Goal: Transaction & Acquisition: Purchase product/service

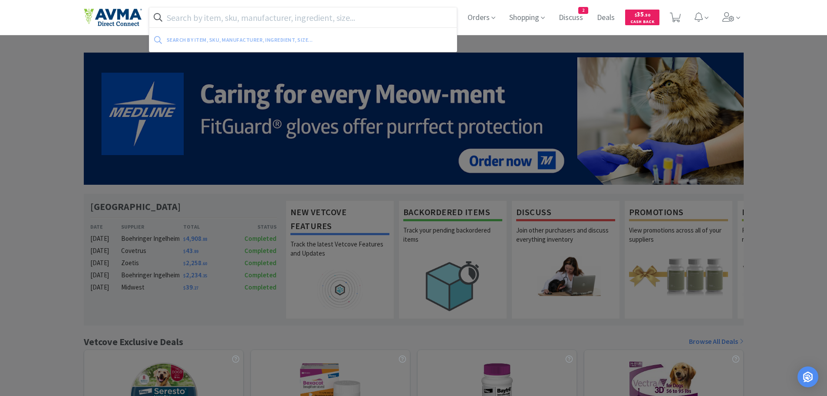
click at [185, 24] on input "text" at bounding box center [303, 17] width 308 height 20
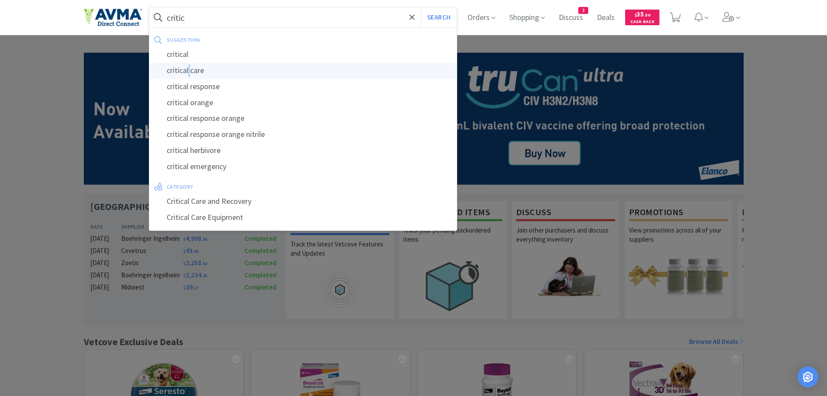
click at [191, 67] on div "critical care" at bounding box center [303, 71] width 308 height 16
type input "critical care"
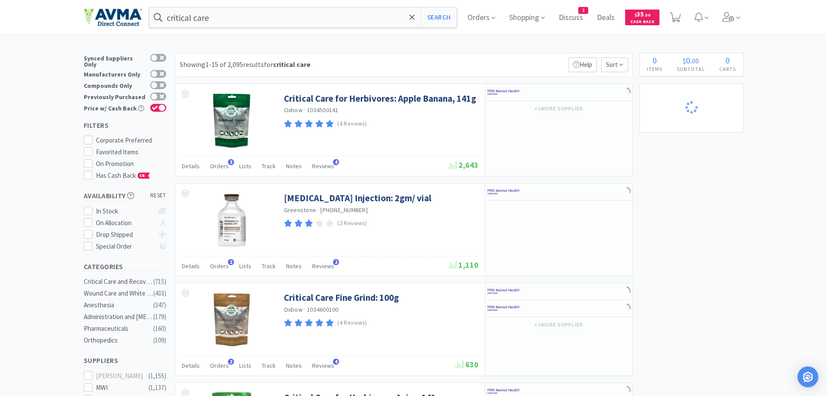
select select "1"
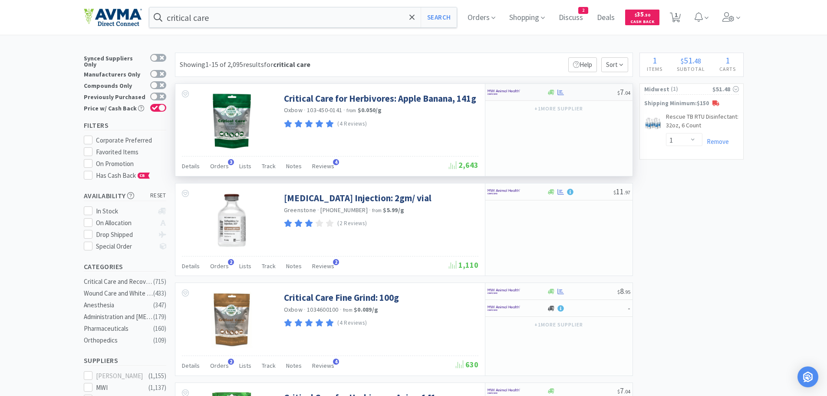
click at [582, 95] on div at bounding box center [582, 92] width 70 height 7
select select "1"
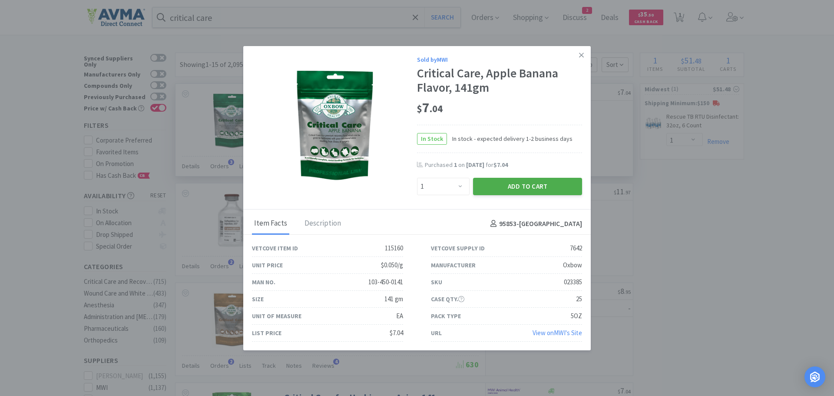
click at [481, 184] on button "Add to Cart" at bounding box center [527, 186] width 109 height 17
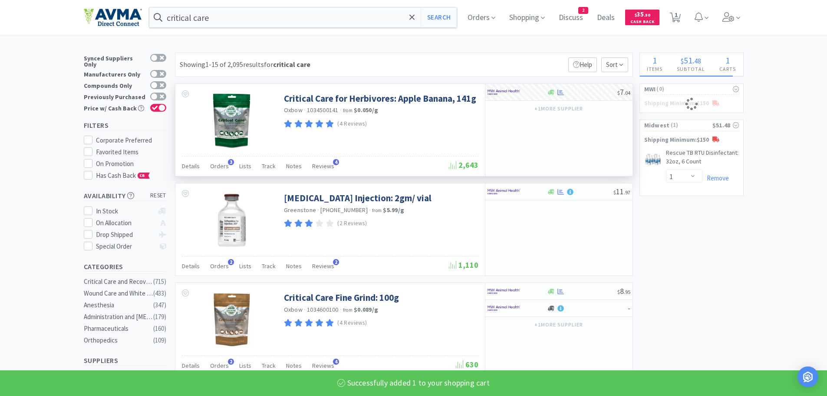
select select "1"
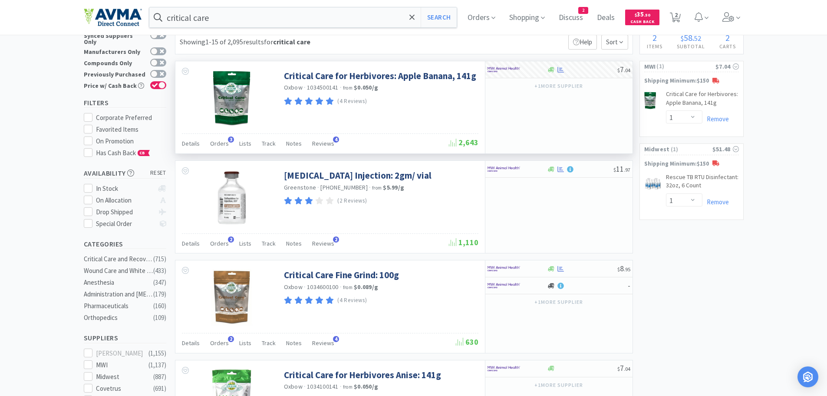
scroll to position [7, 0]
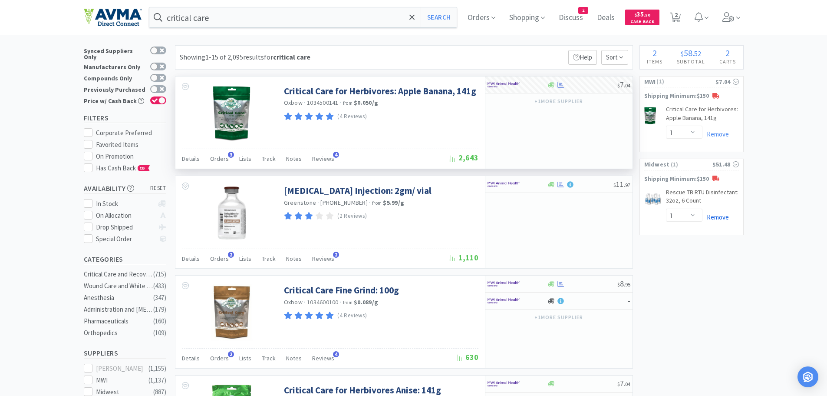
click at [712, 216] on link "Remove" at bounding box center [716, 217] width 26 height 8
click at [295, 28] on div "critical care Search Orders Shopping Discuss Discuss 2 Deals Deals $ 35 . 50 Ca…" at bounding box center [414, 17] width 660 height 35
click at [282, 23] on input "critical care" at bounding box center [303, 17] width 308 height 20
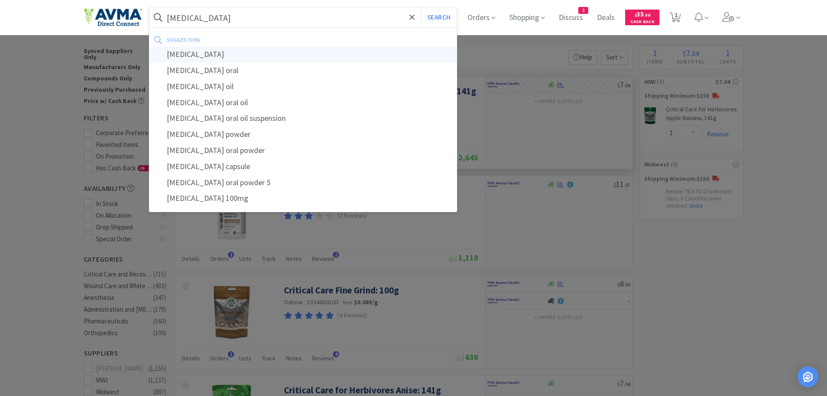
click at [233, 56] on div "methocarbamol" at bounding box center [303, 54] width 308 height 16
type input "methocarbamol"
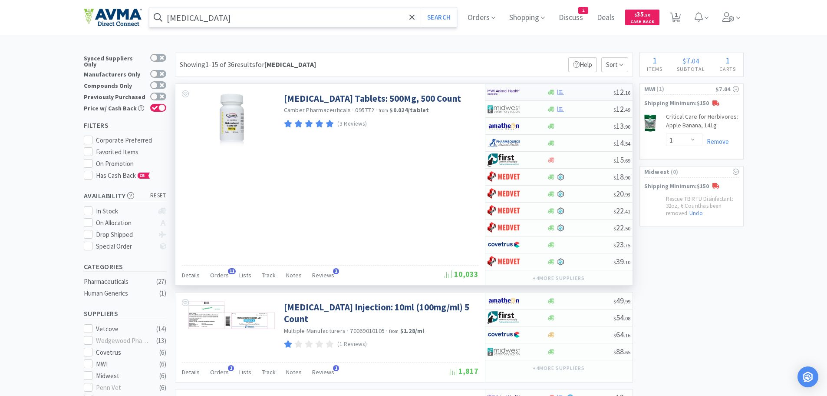
click at [574, 92] on div at bounding box center [580, 92] width 66 height 7
select select "1"
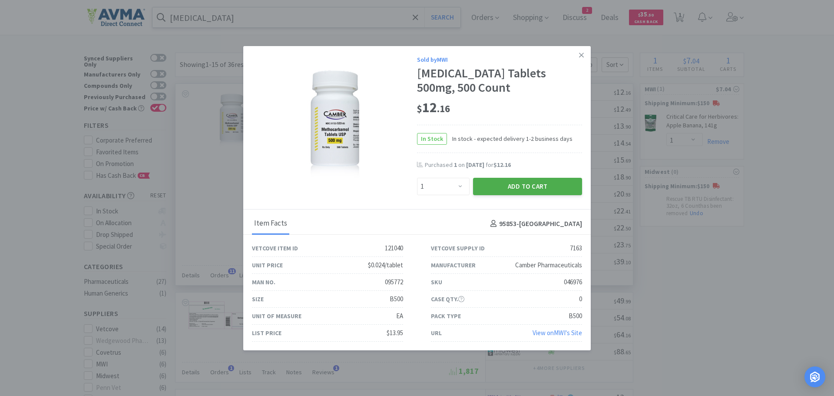
click at [544, 186] on button "Add to Cart" at bounding box center [527, 186] width 109 height 17
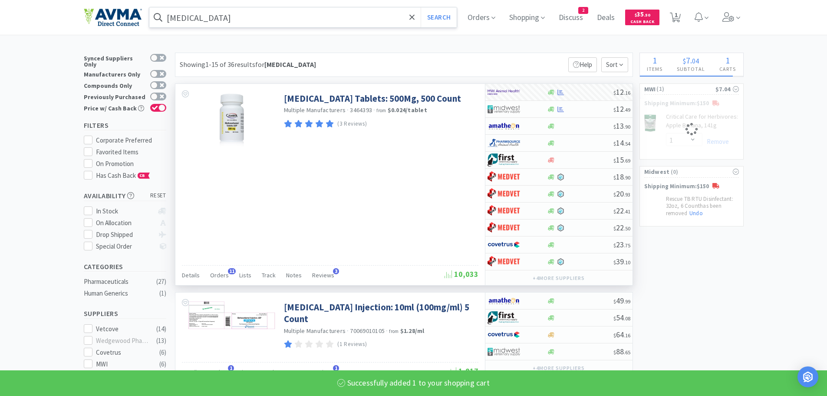
select select "1"
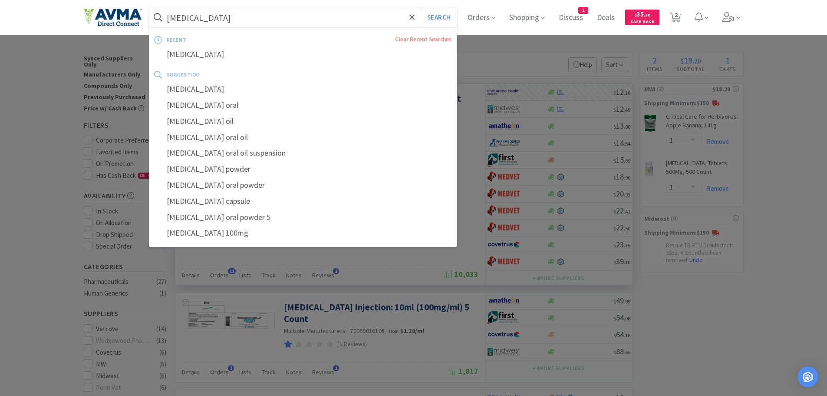
click at [265, 16] on input "methocarbamol" at bounding box center [303, 17] width 308 height 20
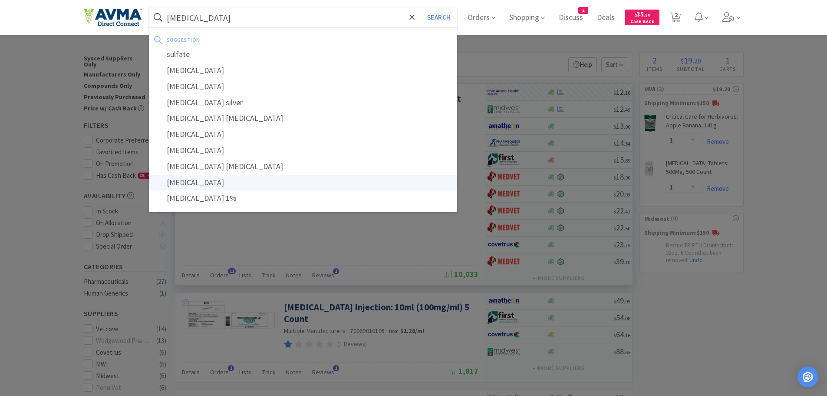
click at [227, 186] on div "sulfadimethoxine" at bounding box center [303, 183] width 308 height 16
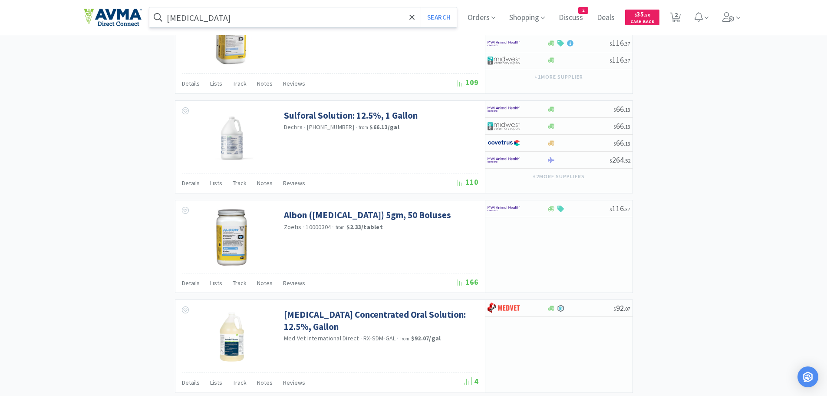
scroll to position [1263, 0]
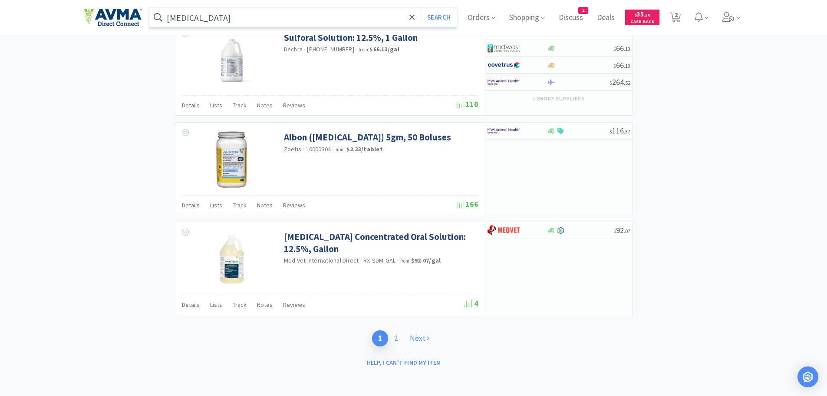
click at [412, 343] on link "Next" at bounding box center [420, 338] width 32 height 16
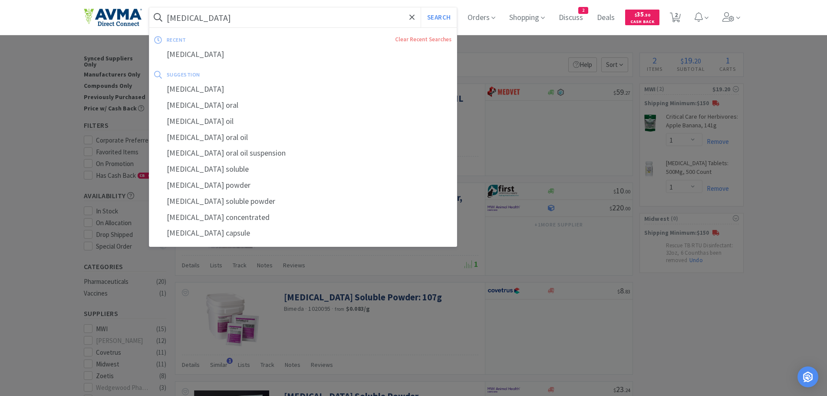
click at [255, 20] on input "sulfadimethoxine" at bounding box center [303, 17] width 308 height 20
click at [247, 18] on input "sulfadimethoxine" at bounding box center [303, 17] width 308 height 20
type input "sulfa"
click at [438, 17] on button "Search" at bounding box center [439, 17] width 36 height 20
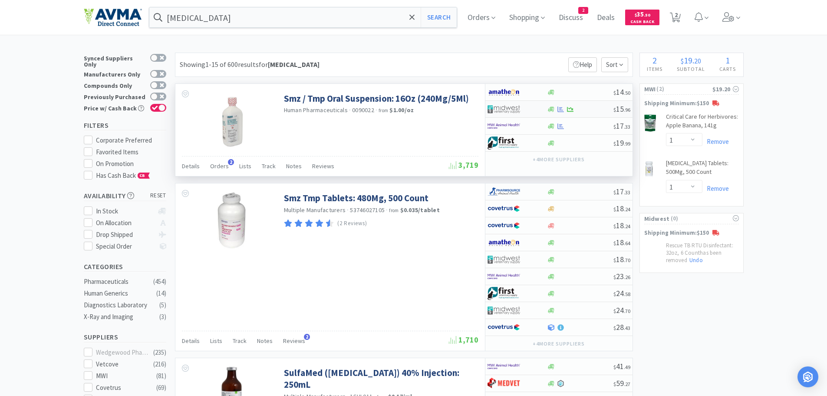
click at [589, 107] on div at bounding box center [580, 109] width 66 height 7
select select "1"
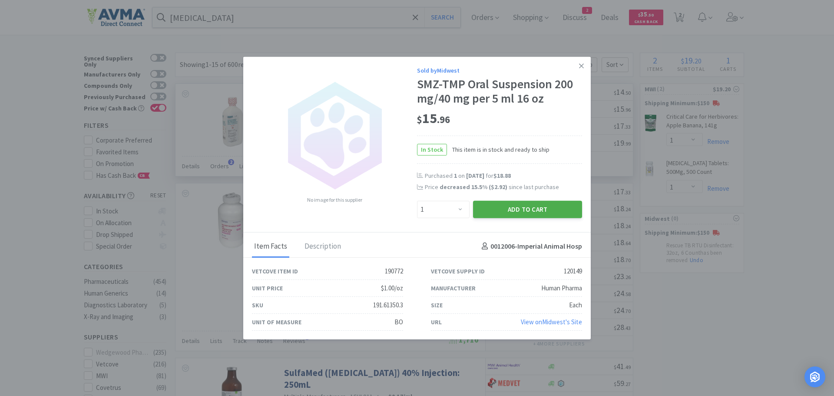
click at [495, 210] on button "Add to Cart" at bounding box center [527, 208] width 109 height 17
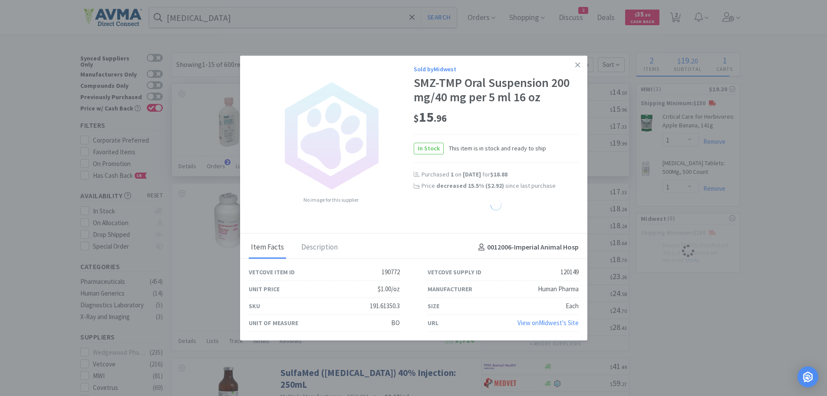
select select "1"
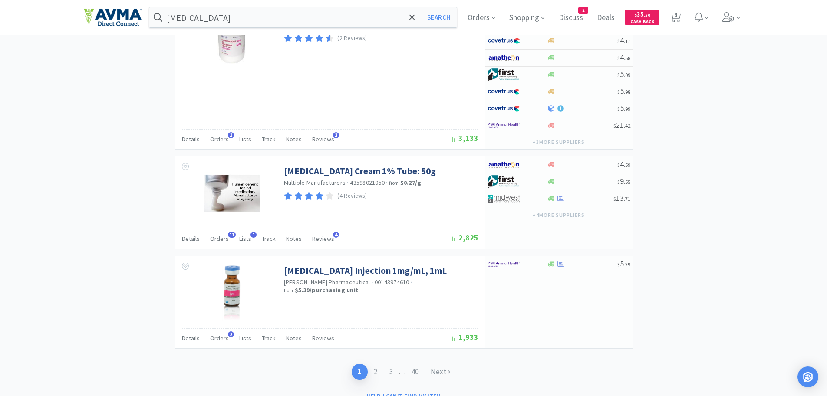
scroll to position [1550, 0]
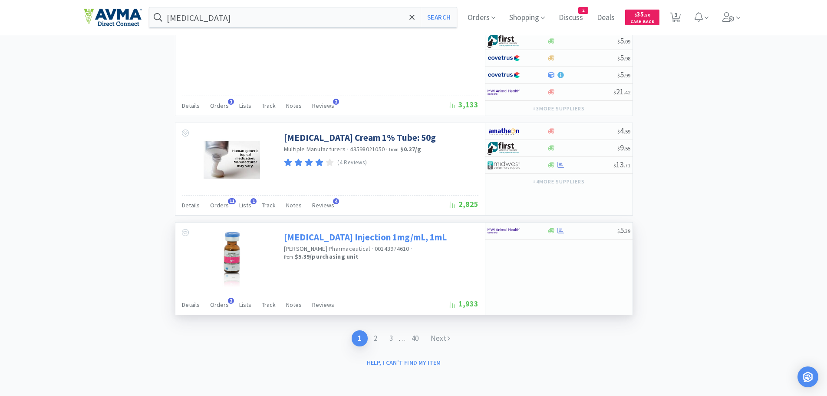
click at [331, 238] on link "Terbutaline Sulfate Injection 1mg/mL, 1mL" at bounding box center [365, 237] width 163 height 12
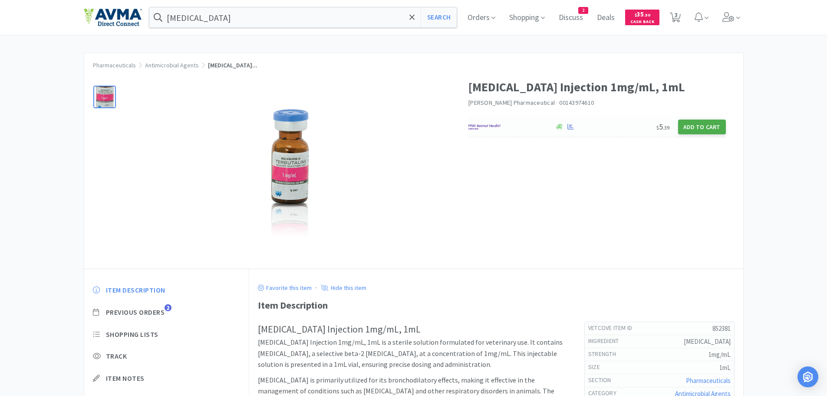
click at [697, 129] on button "Add to Cart" at bounding box center [702, 126] width 48 height 15
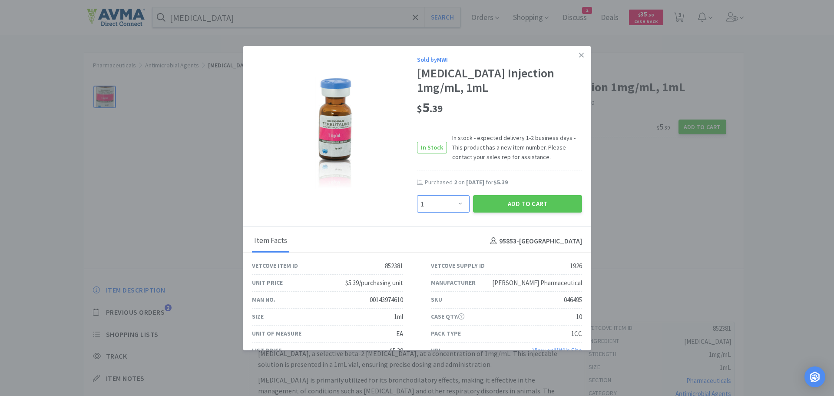
click at [456, 200] on select "Enter Quantity 1 2 3 4 5 6 7 8 9 10 11 12 13 14 15 16 17 18 19 20 Enter Quantity" at bounding box center [443, 203] width 53 height 17
select select "2"
click at [417, 195] on select "Enter Quantity 1 2 3 4 5 6 7 8 9 10 11 12 13 14 15 16 17 18 19 20 Enter Quantity" at bounding box center [443, 203] width 53 height 17
drag, startPoint x: 510, startPoint y: 207, endPoint x: 420, endPoint y: 219, distance: 91.2
click at [510, 207] on button "Add to Cart" at bounding box center [527, 203] width 109 height 17
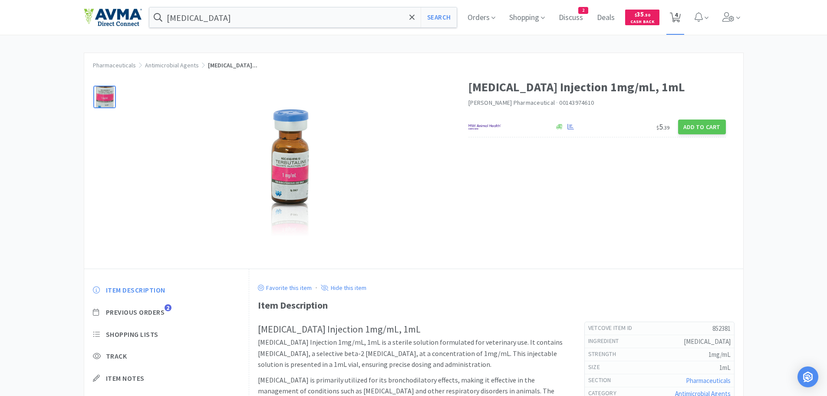
click at [678, 17] on span "4" at bounding box center [676, 14] width 3 height 35
select select "1"
select select "2"
select select "1"
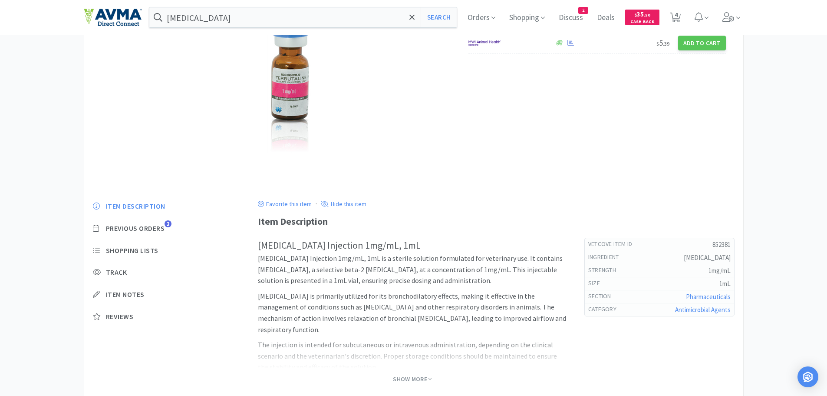
scroll to position [133, 0]
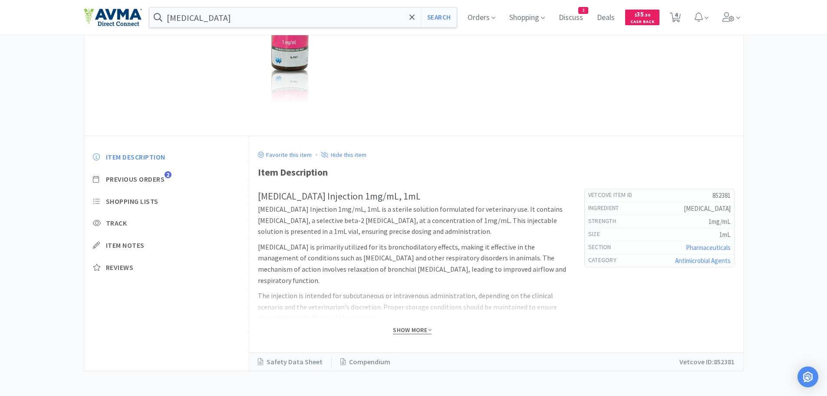
click at [413, 332] on span "Show More" at bounding box center [412, 330] width 39 height 8
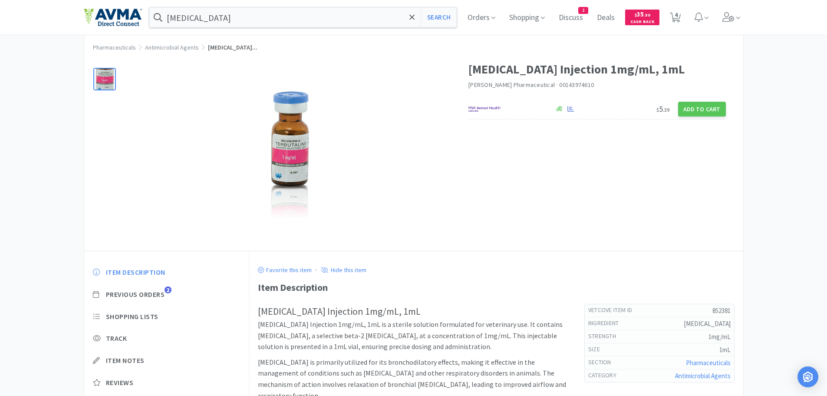
scroll to position [0, 0]
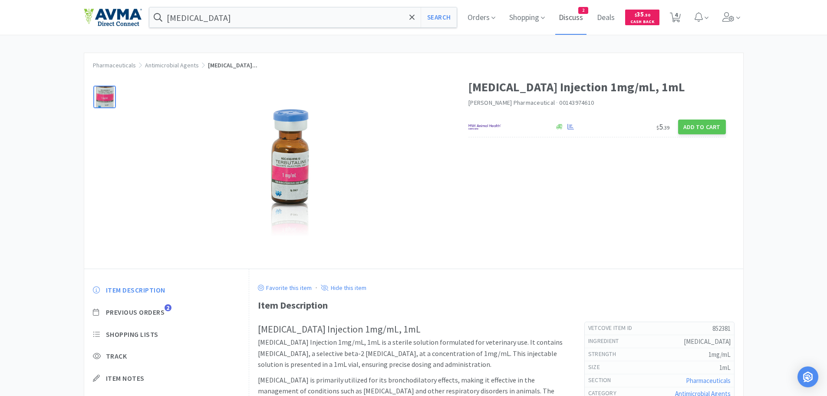
click at [577, 19] on span "Discuss" at bounding box center [571, 17] width 31 height 35
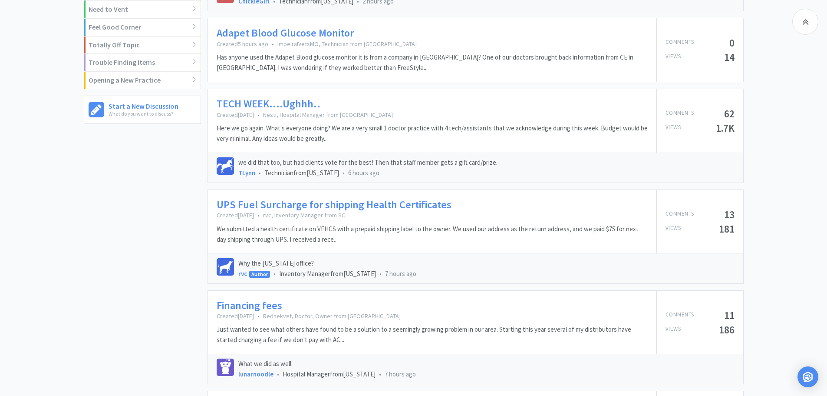
scroll to position [561, 0]
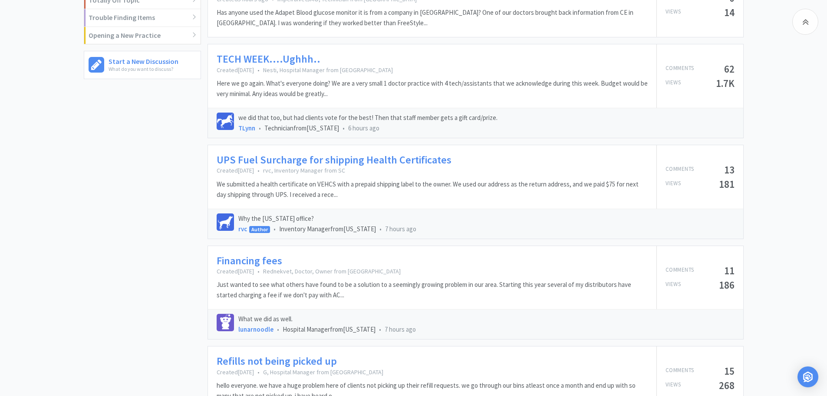
click at [357, 288] on p "Just wanted to see what others have found to be a solution to a seemingly growi…" at bounding box center [432, 289] width 431 height 21
click at [357, 285] on p "Just wanted to see what others have found to be a solution to a seemingly growi…" at bounding box center [432, 289] width 431 height 21
click at [248, 267] on link "Financing fees" at bounding box center [250, 261] width 66 height 13
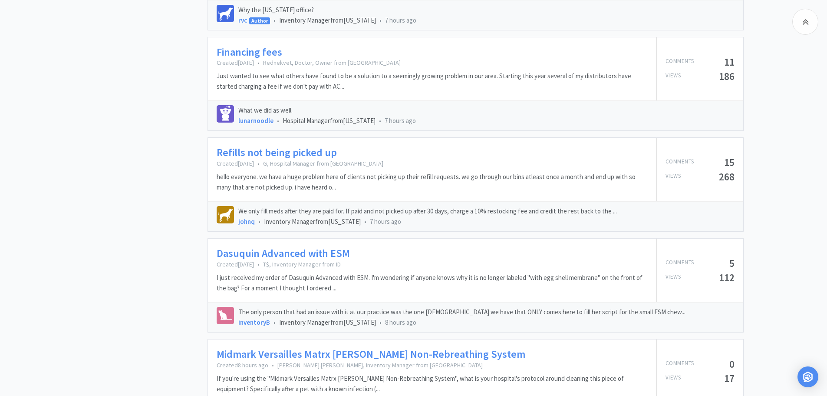
scroll to position [792, 0]
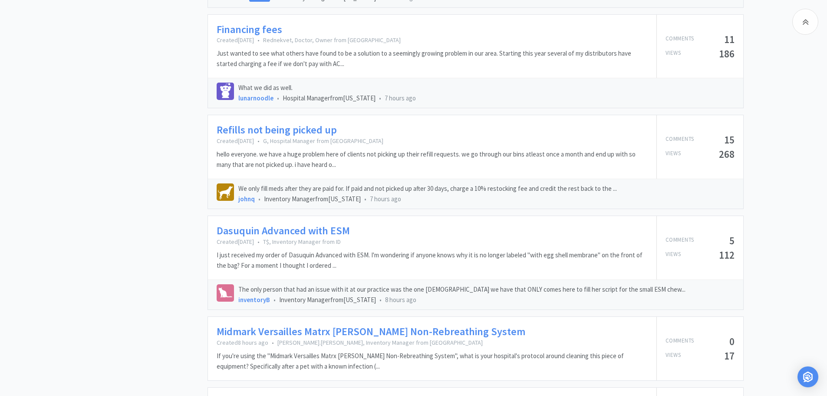
click at [288, 129] on link "Refills not being picked up" at bounding box center [277, 130] width 120 height 13
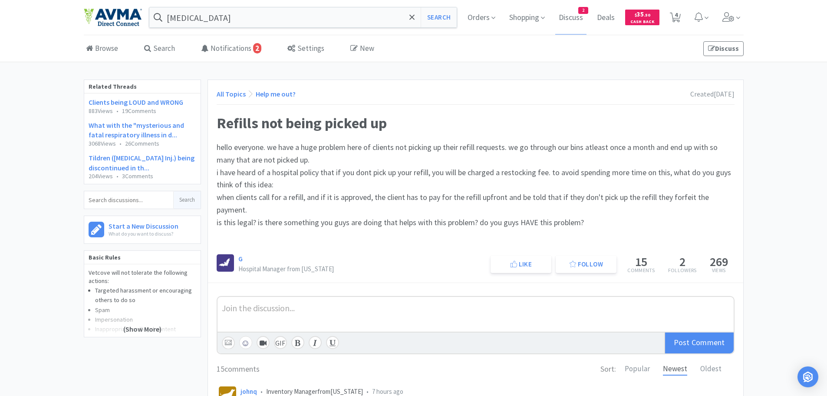
click at [310, 126] on h1 "Refills not being picked up" at bounding box center [476, 122] width 518 height 19
click at [341, 202] on span "when clients call for a refill, and if it is approved, the client has to pay fo…" at bounding box center [464, 203] width 494 height 23
click at [356, 225] on span "is this legal? is there something you guys are doing that helps with this probl…" at bounding box center [400, 222] width 367 height 10
click at [631, 149] on span "hello everyone. we have a huge problem here of clients not picking up their ref…" at bounding box center [468, 153] width 503 height 23
click at [664, 190] on div "i have heard of a hospital policy that if you dont pick up your refill, you wil…" at bounding box center [476, 178] width 518 height 25
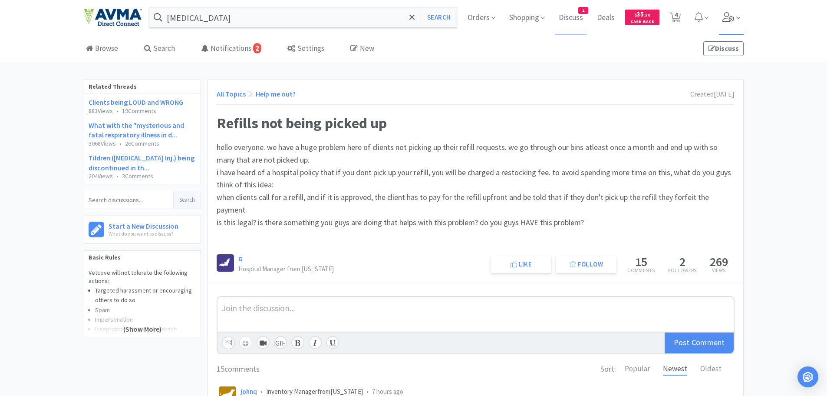
click at [726, 16] on icon at bounding box center [729, 17] width 12 height 10
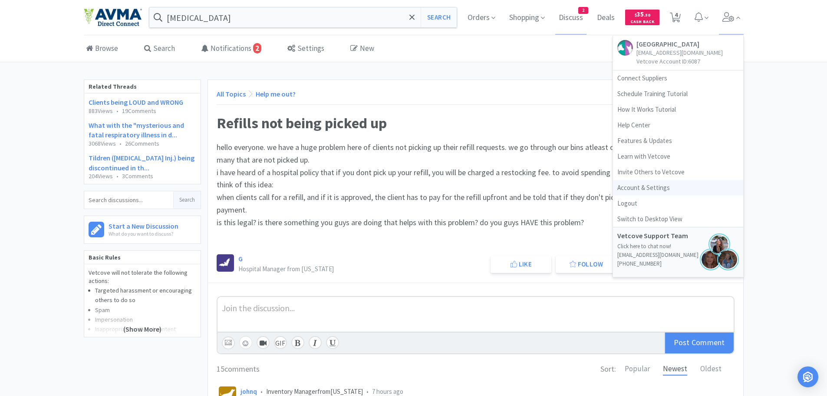
click at [649, 189] on link "Account & Settings" at bounding box center [678, 188] width 130 height 16
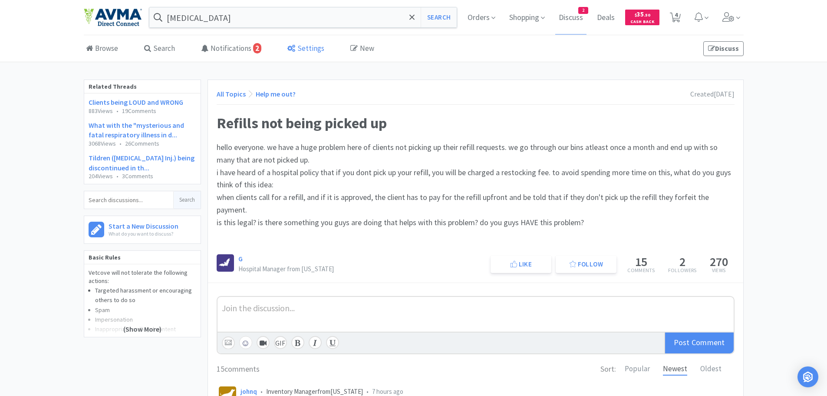
click at [301, 48] on link "Settings" at bounding box center [305, 49] width 41 height 26
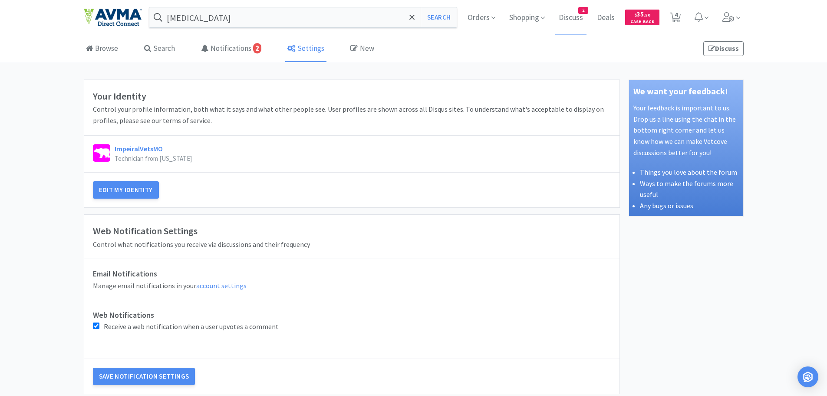
click at [106, 155] on div at bounding box center [101, 152] width 17 height 17
click at [126, 187] on button "Edit My Identity" at bounding box center [126, 189] width 66 height 17
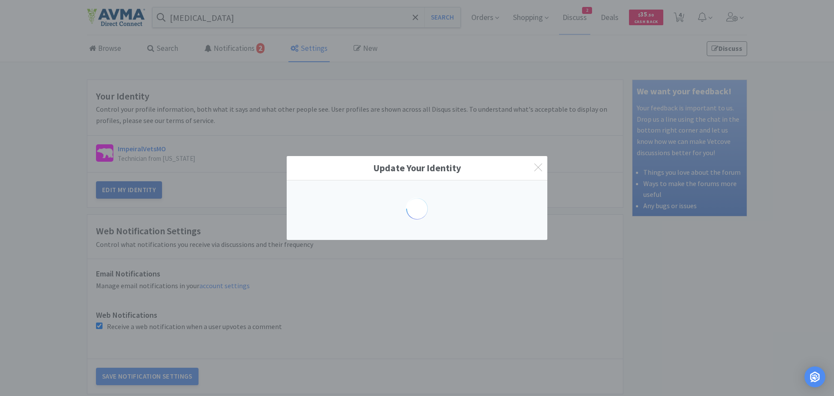
select select "Technician"
select select "MO"
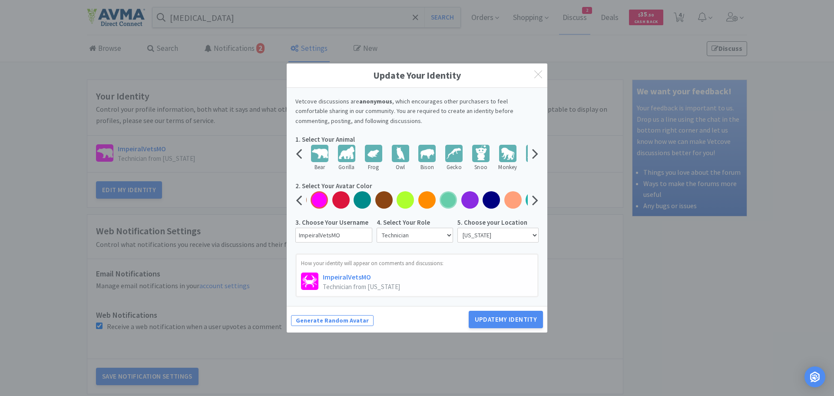
click at [446, 199] on div at bounding box center [448, 199] width 17 height 17
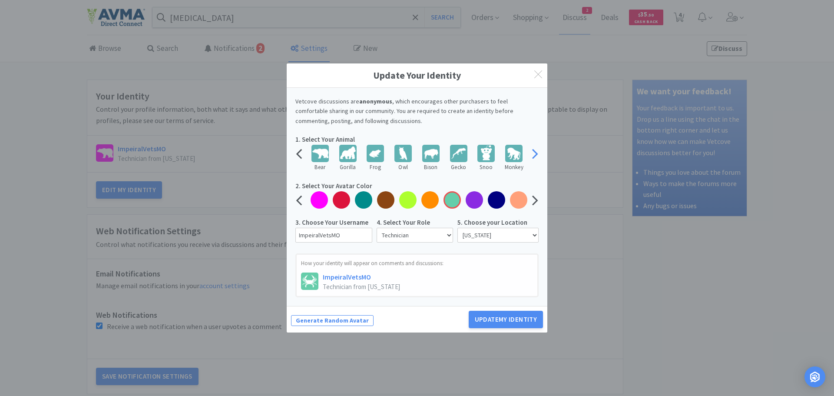
click at [535, 152] on icon at bounding box center [535, 153] width 6 height 17
click at [554, 170] on div "Update Your Identity Vetcove discussions are anonymous , which encourages other…" at bounding box center [417, 198] width 834 height 396
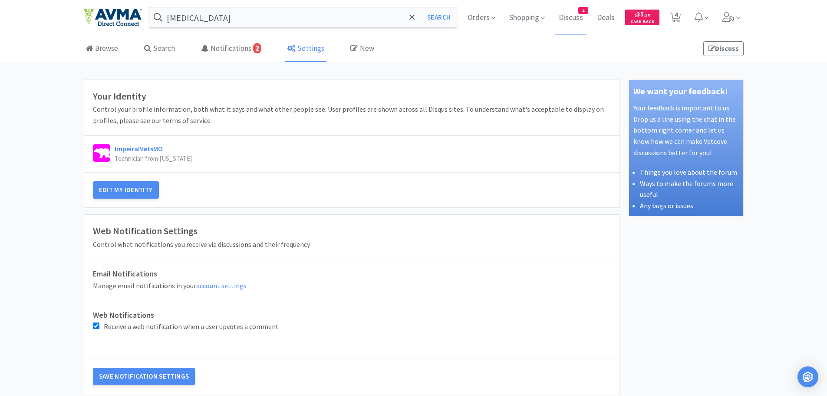
click at [95, 149] on div at bounding box center [101, 152] width 17 height 17
click at [121, 151] on link "ImpeiralVetsMO" at bounding box center [139, 148] width 48 height 9
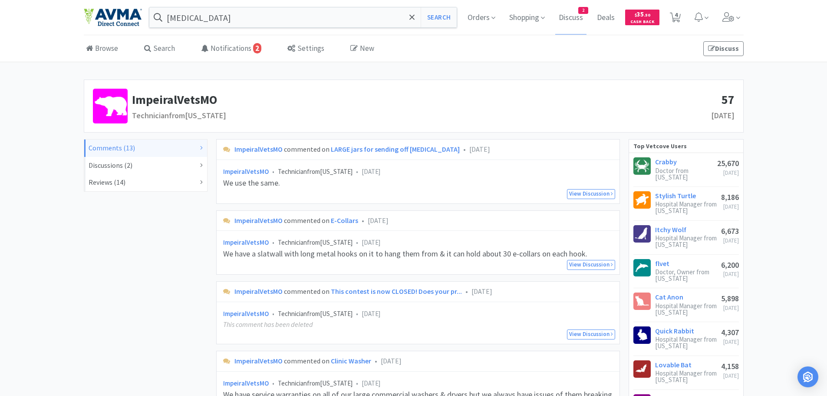
click at [305, 116] on h2 "Karma" at bounding box center [485, 115] width 500 height 13
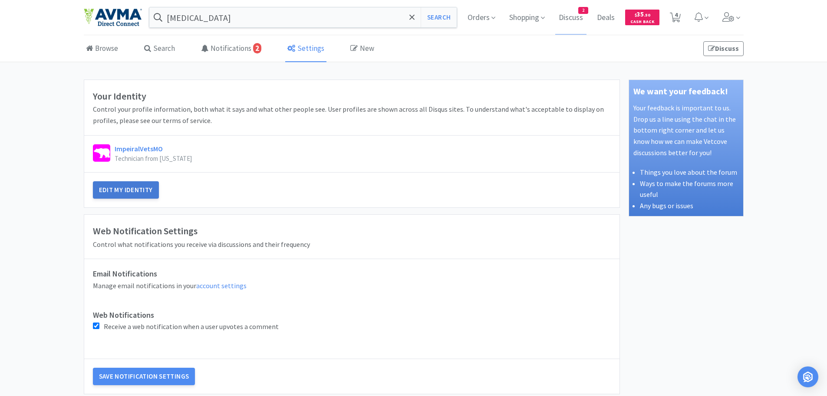
click at [121, 186] on button "Edit My Identity" at bounding box center [126, 189] width 66 height 17
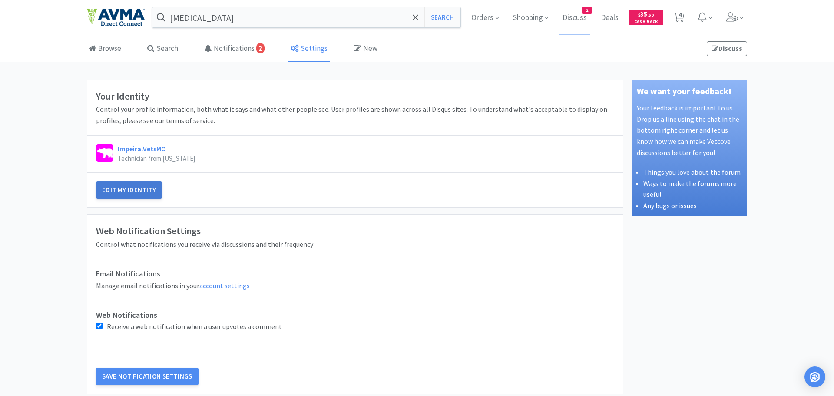
select select "Technician"
select select "MO"
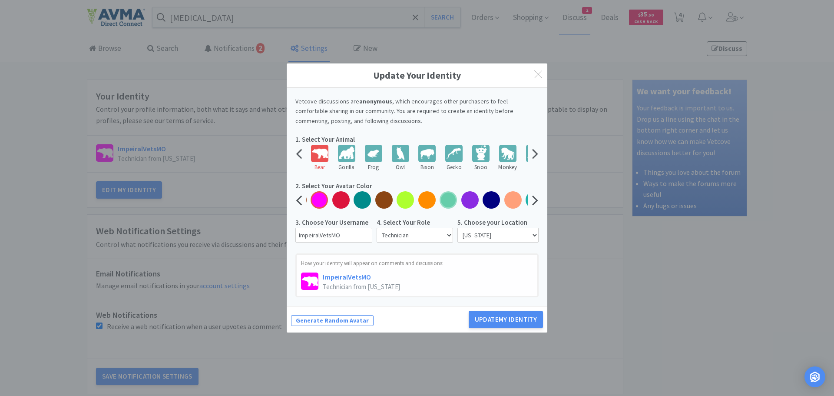
click at [448, 198] on div at bounding box center [448, 199] width 17 height 17
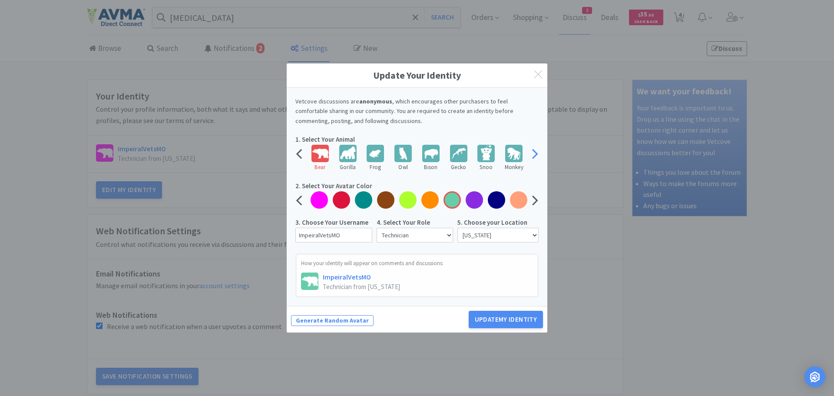
click at [535, 150] on icon at bounding box center [535, 153] width 6 height 17
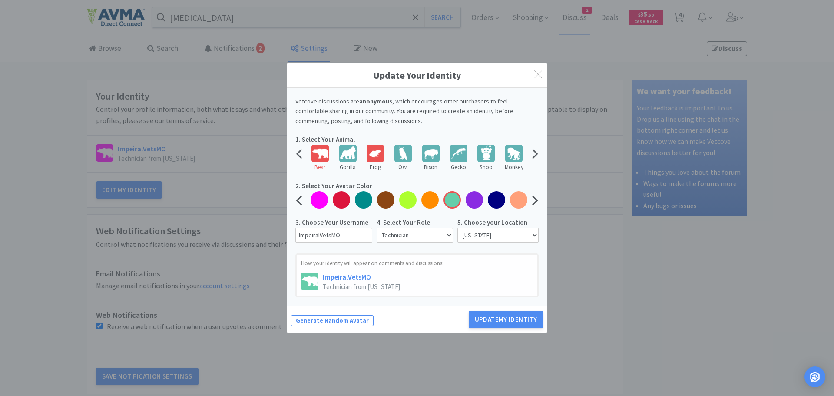
click at [373, 153] on div at bounding box center [375, 153] width 17 height 17
click at [505, 324] on button "Update my Identity" at bounding box center [506, 319] width 74 height 17
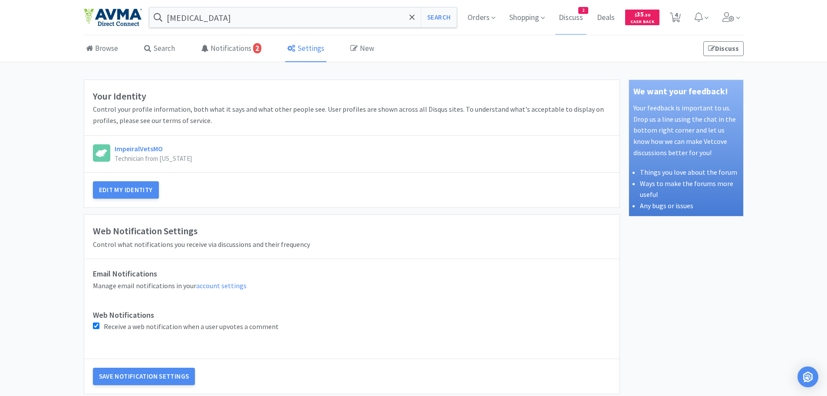
scroll to position [40, 0]
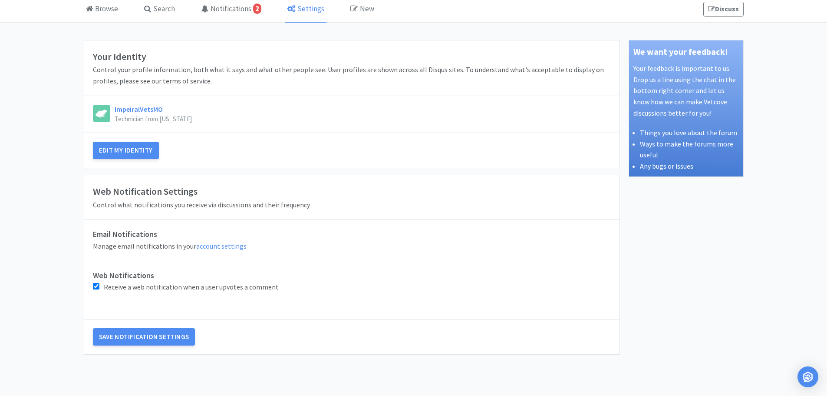
click at [97, 287] on input "Receive a web notification when a user upvotes a comment" at bounding box center [96, 286] width 7 height 7
click at [151, 338] on button "Save Notification Settings" at bounding box center [144, 336] width 103 height 17
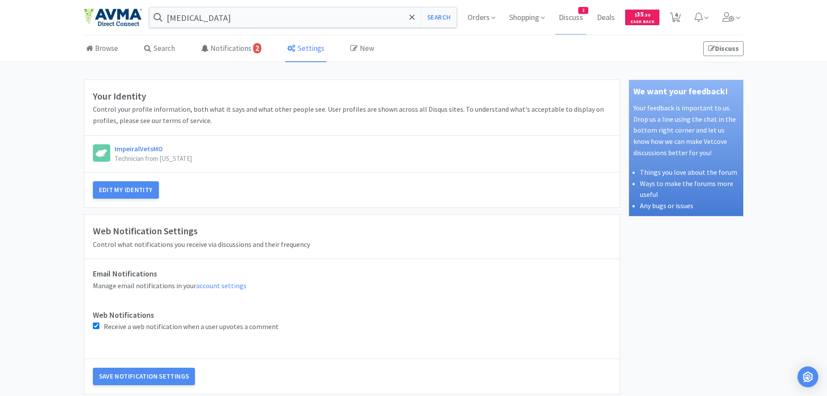
click at [96, 325] on input "Receive a web notification when a user upvotes a comment" at bounding box center [96, 325] width 7 height 7
checkbox input "false"
click at [169, 380] on button "Save Notification Settings" at bounding box center [144, 375] width 103 height 17
click at [314, 152] on div "ImpeiralVetsMO Technician from Missouri" at bounding box center [352, 154] width 518 height 20
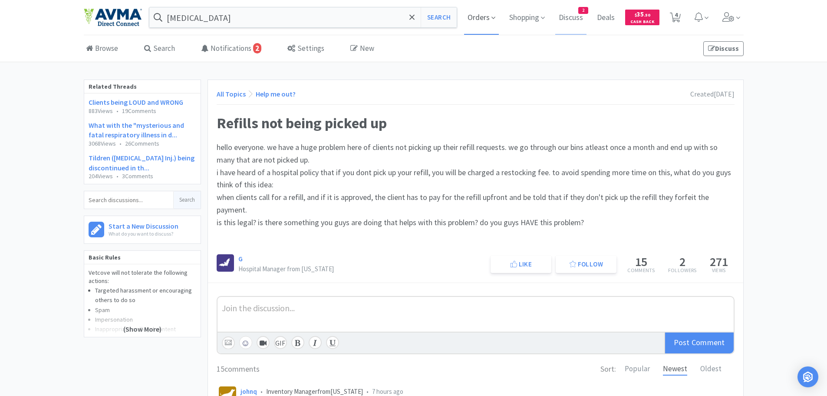
click at [483, 19] on span "Orders" at bounding box center [481, 17] width 35 height 35
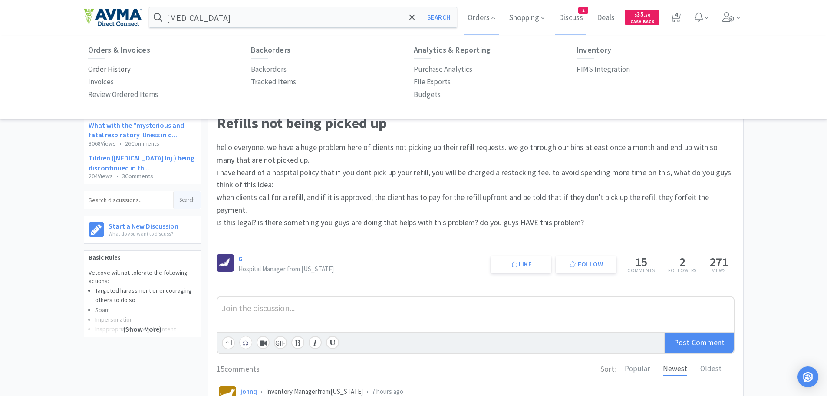
click at [108, 70] on p "Order History" at bounding box center [109, 69] width 43 height 12
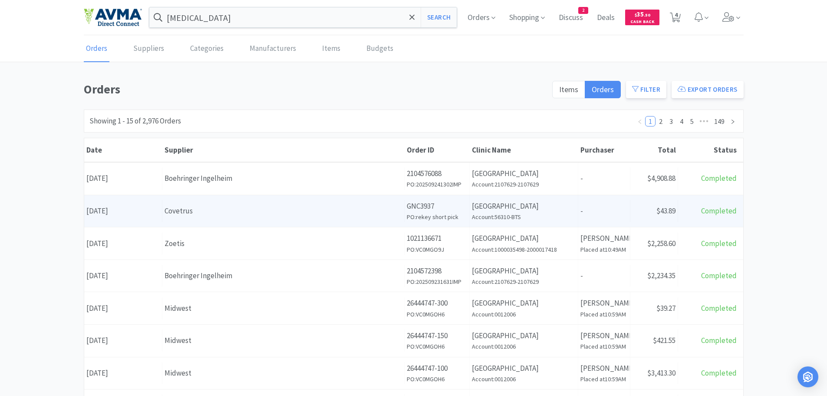
click at [268, 211] on div "Covetrus" at bounding box center [284, 211] width 238 height 12
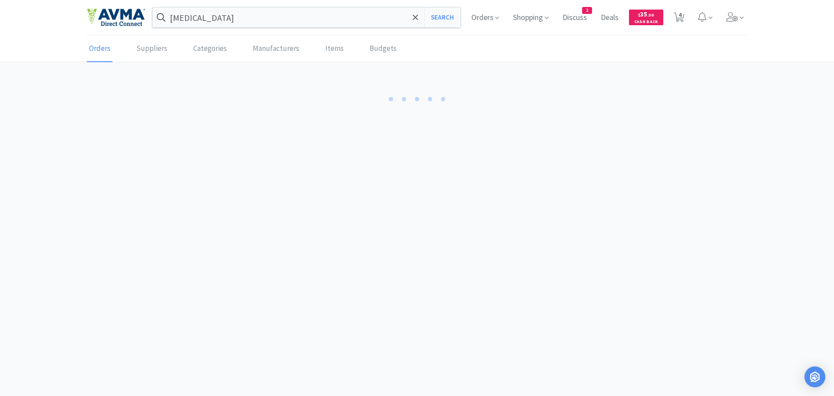
click at [268, 211] on body "sulfa Search Orders Shopping Discuss Discuss 2 Deals Deals $ 35 . 50 Cash Back …" at bounding box center [417, 198] width 834 height 396
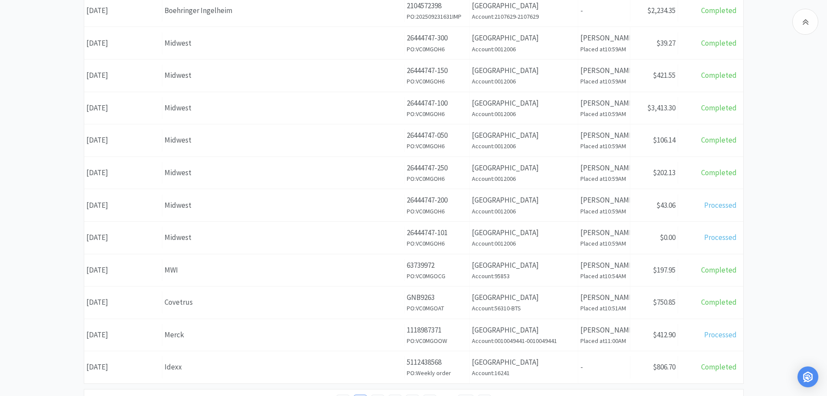
scroll to position [268, 0]
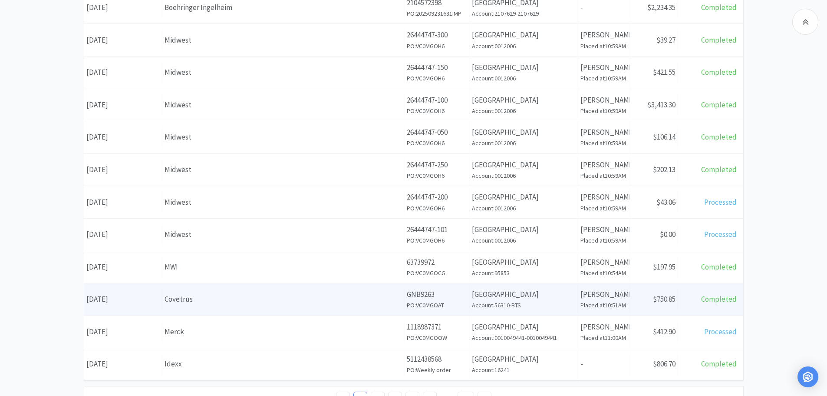
click at [292, 298] on div "Covetrus" at bounding box center [284, 299] width 238 height 12
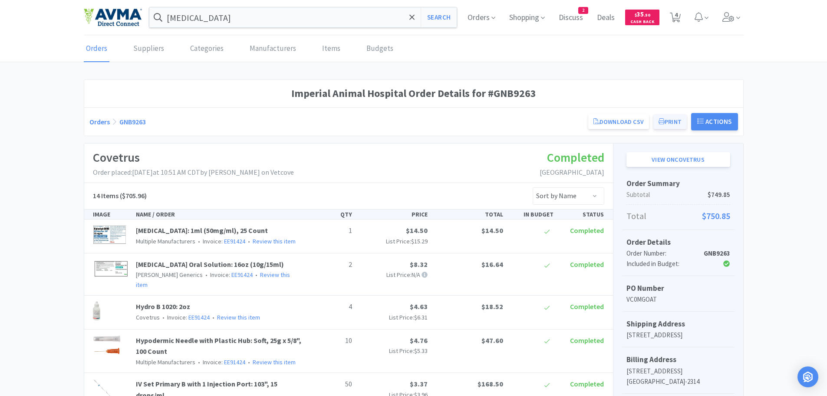
click at [669, 122] on button "Print" at bounding box center [670, 121] width 33 height 15
click at [682, 160] on link "View on Covetrus" at bounding box center [679, 159] width 104 height 15
click at [671, 162] on link "View on Covetrus" at bounding box center [679, 159] width 104 height 15
click at [677, 20] on span "4" at bounding box center [676, 14] width 3 height 35
select select "1"
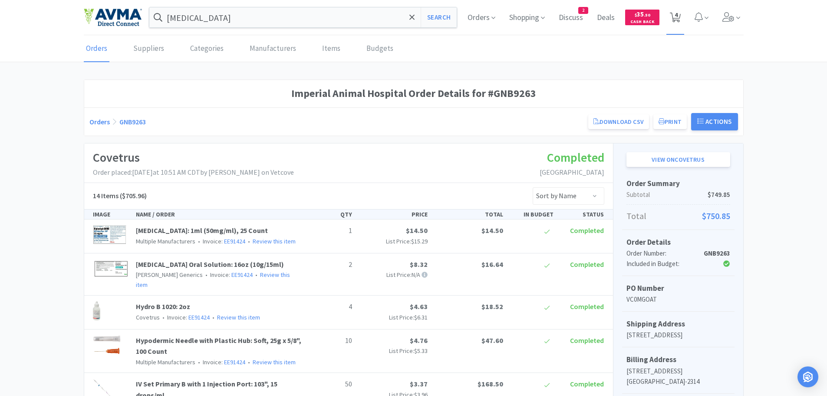
select select "1"
select select "2"
select select "1"
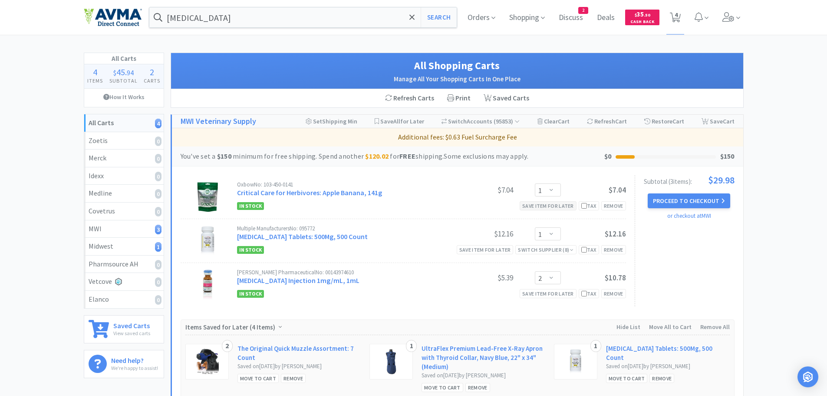
click at [556, 208] on div "Save item for later" at bounding box center [548, 205] width 57 height 9
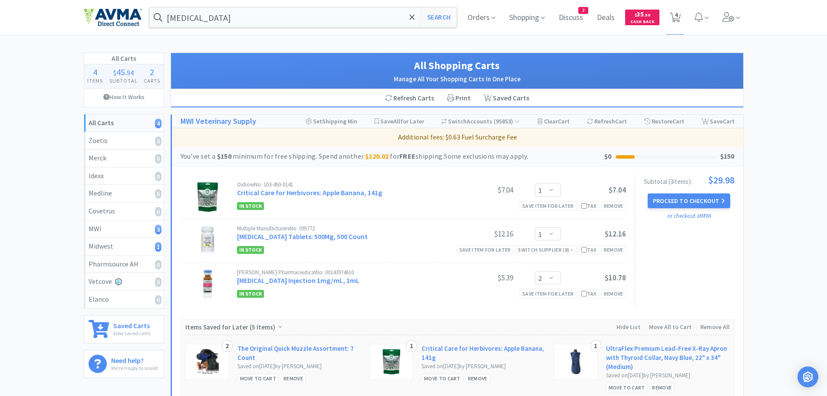
select select "2"
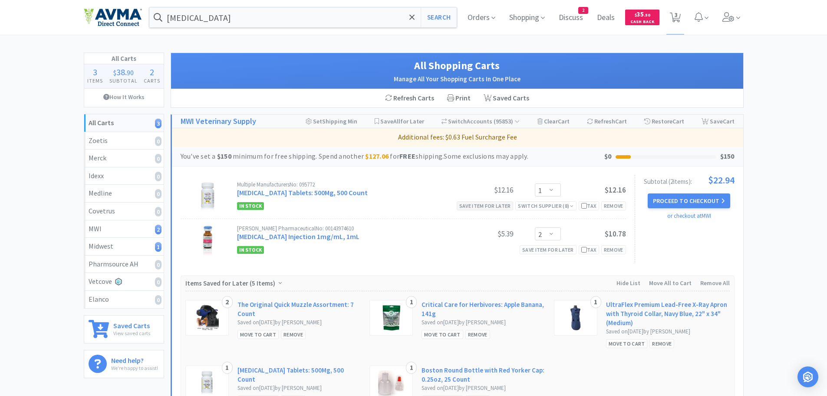
click at [486, 205] on div "Save item for later" at bounding box center [485, 205] width 57 height 9
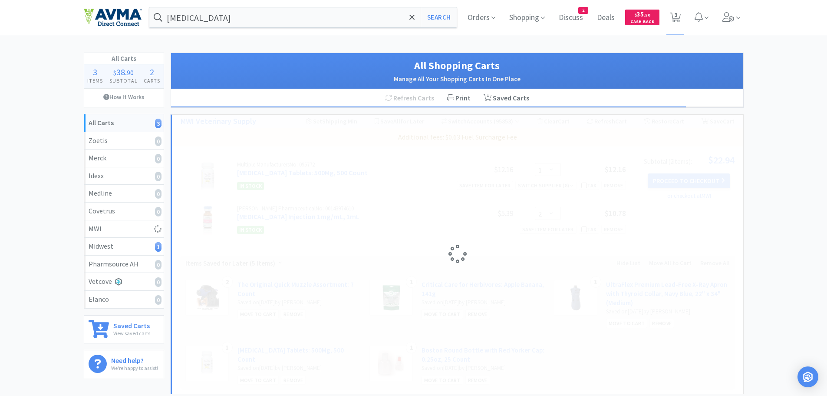
select select "2"
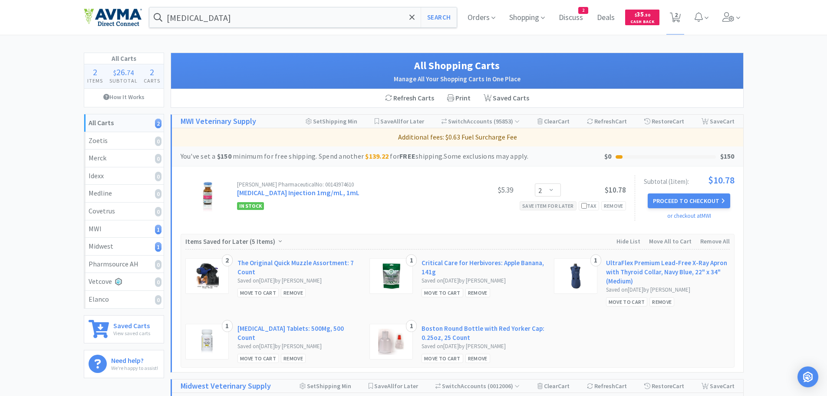
click at [544, 209] on div "Save item for later" at bounding box center [548, 205] width 57 height 9
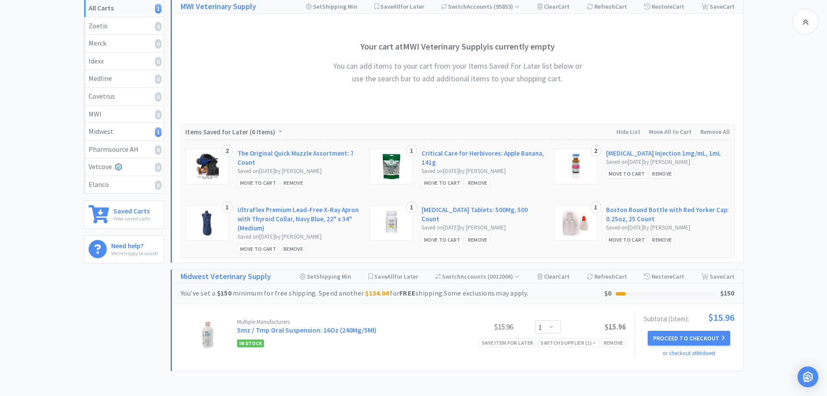
scroll to position [115, 0]
click at [657, 239] on div "Remove" at bounding box center [662, 239] width 25 height 9
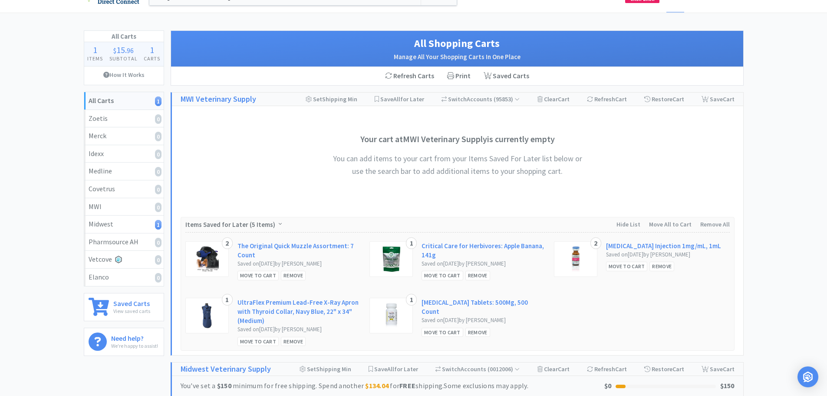
scroll to position [0, 0]
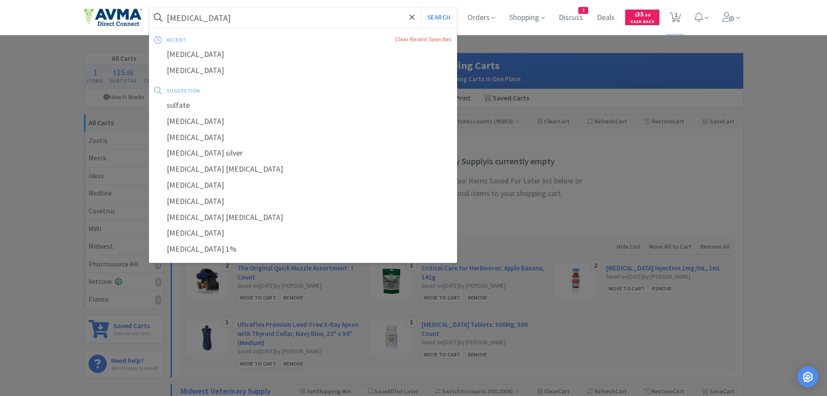
click at [251, 10] on input "sulfa" at bounding box center [303, 17] width 308 height 20
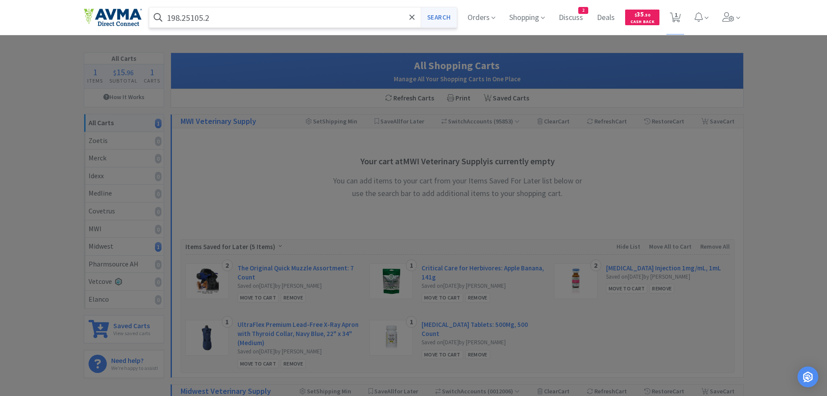
type input "198.25105.2"
click at [444, 14] on button "Search" at bounding box center [439, 17] width 36 height 20
select select "1"
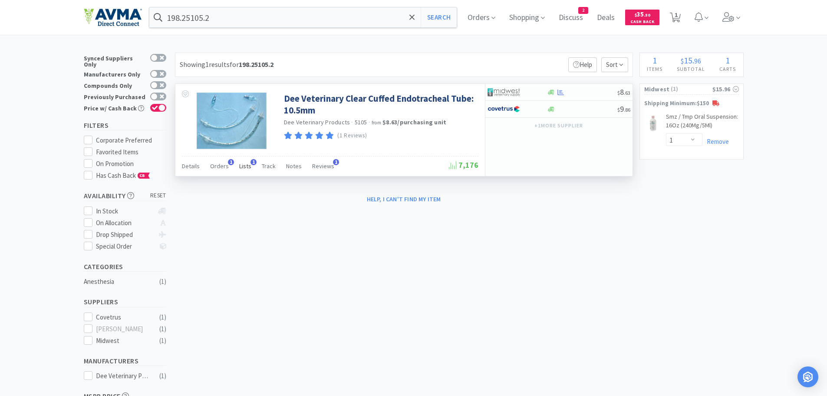
click at [244, 168] on span "Lists" at bounding box center [245, 166] width 12 height 8
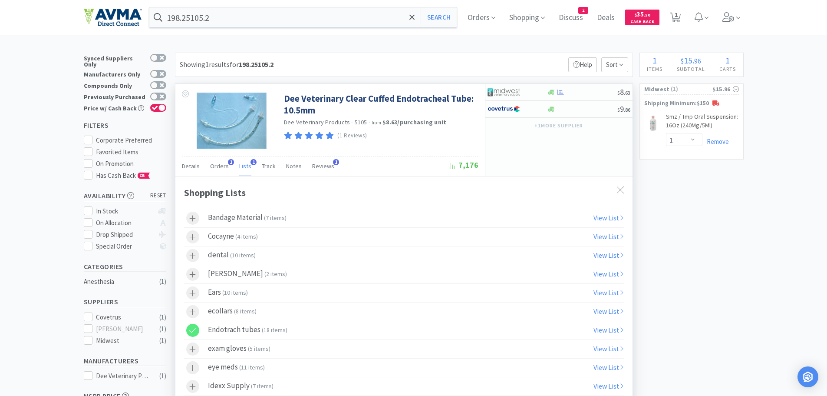
click at [313, 333] on label "Endotrach tubes ( 18 items )" at bounding box center [404, 330] width 440 height 18
click at [314, 333] on label "Endotrach tubes ( 17 items )" at bounding box center [404, 330] width 440 height 18
click at [594, 329] on link "View List" at bounding box center [609, 329] width 30 height 9
select select "1"
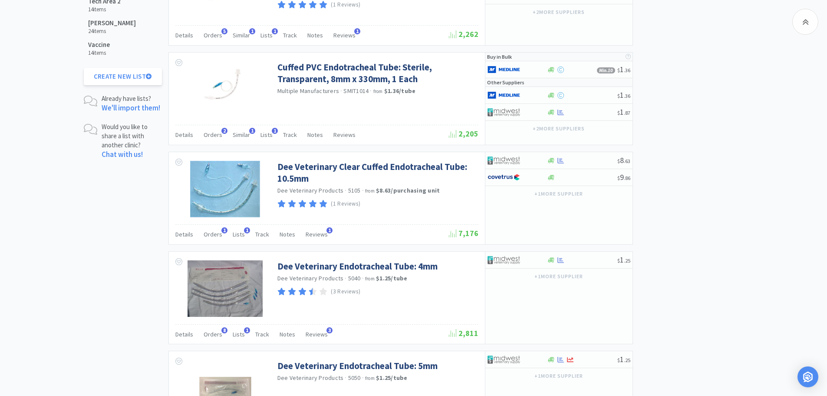
scroll to position [954, 0]
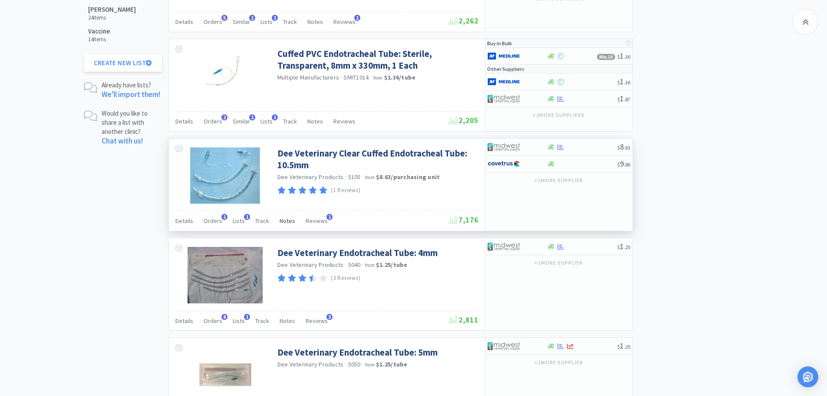
click at [285, 219] on span "Notes" at bounding box center [288, 221] width 16 height 8
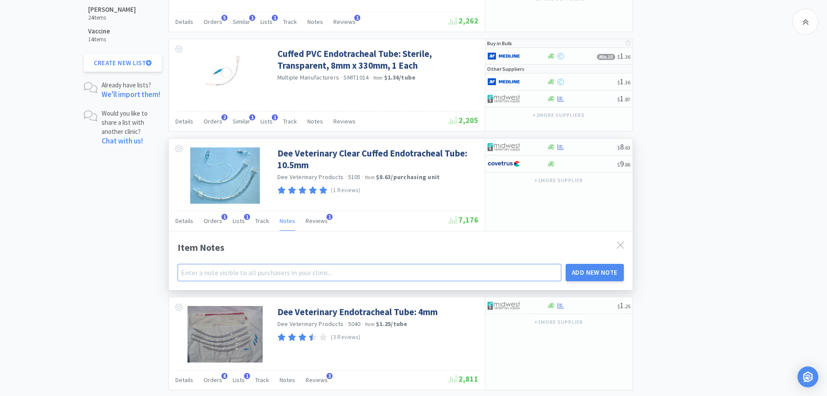
click at [245, 276] on input "text" at bounding box center [370, 272] width 384 height 17
type input "This is the 10.5 long tube"
click at [588, 276] on button "Add New Note" at bounding box center [595, 272] width 58 height 17
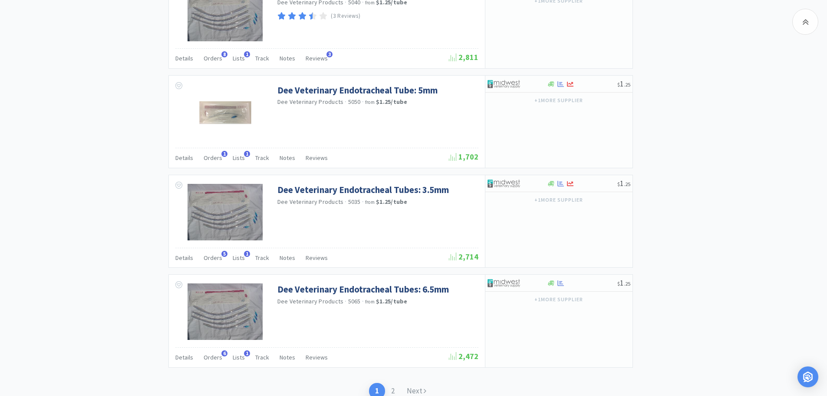
scroll to position [1364, 0]
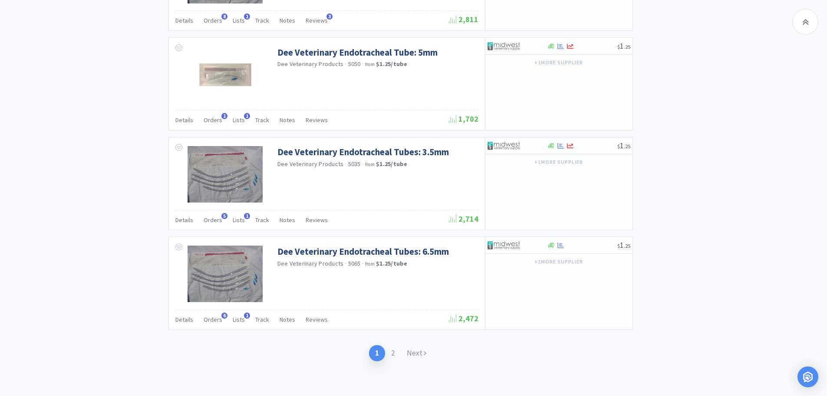
click at [419, 353] on link "Next" at bounding box center [417, 353] width 32 height 16
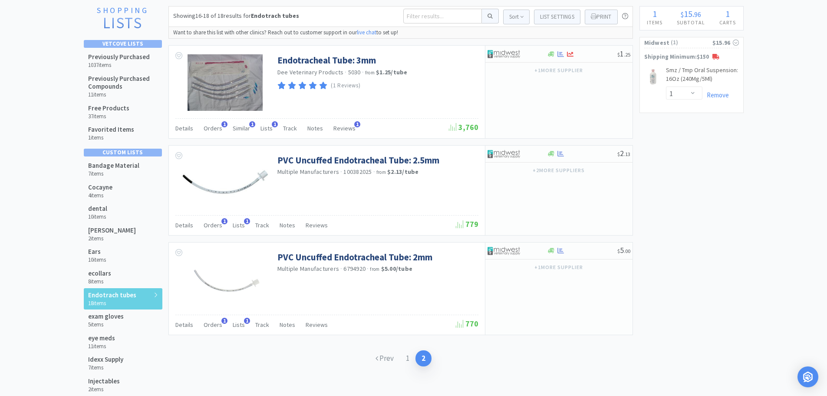
scroll to position [93, 0]
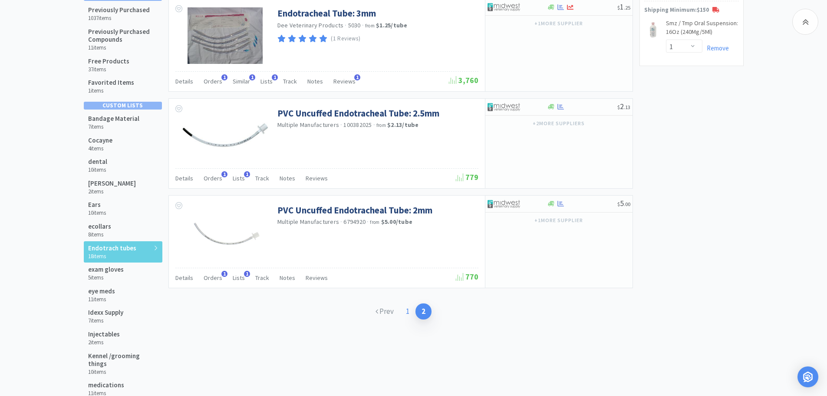
click at [407, 313] on link "1" at bounding box center [408, 311] width 16 height 16
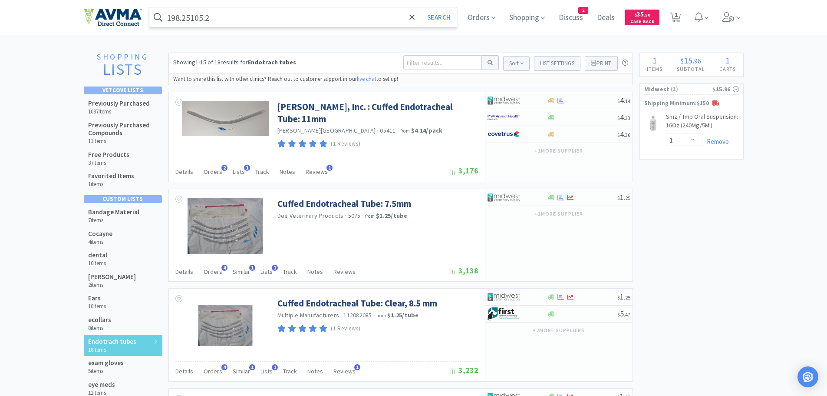
click at [222, 21] on input "198.25105.2" at bounding box center [303, 17] width 308 height 20
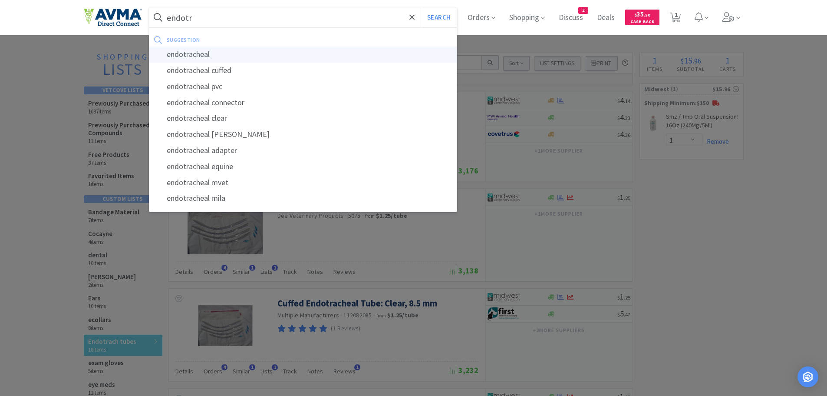
click at [200, 53] on div "endotracheal" at bounding box center [303, 54] width 308 height 16
type input "endotracheal"
select select "1"
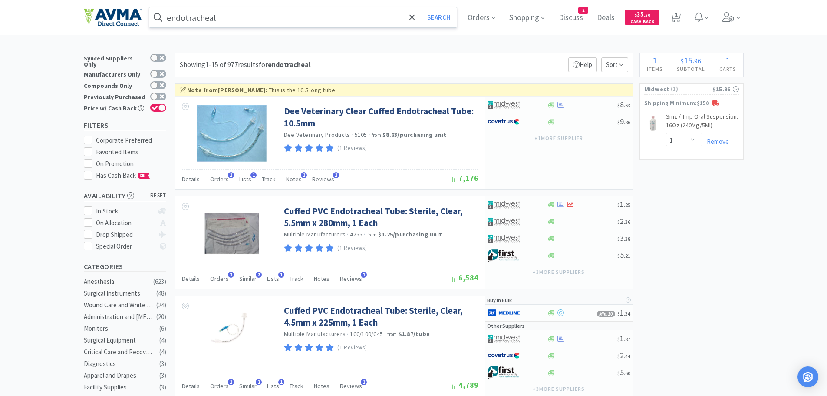
click at [237, 18] on input "endotracheal" at bounding box center [303, 17] width 308 height 20
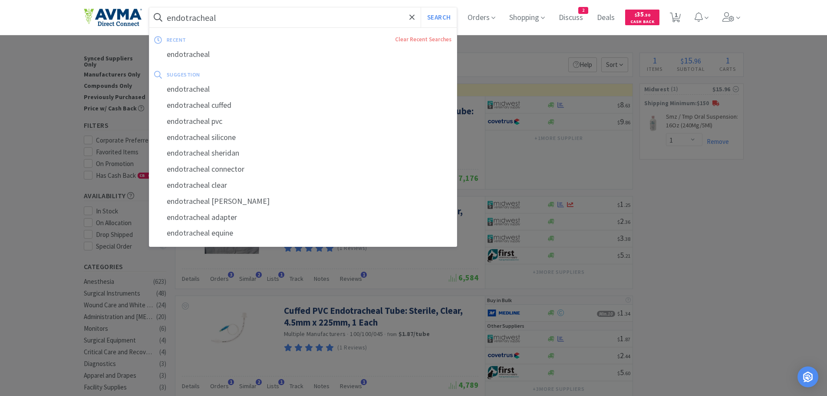
click at [230, 18] on input "endotracheal" at bounding box center [303, 17] width 308 height 20
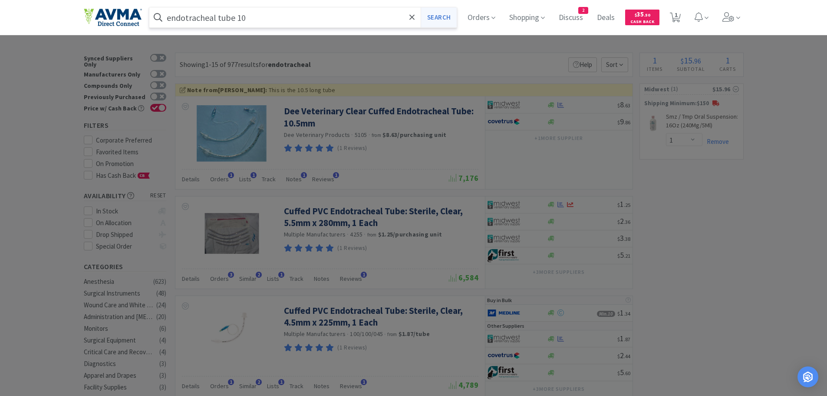
drag, startPoint x: 451, startPoint y: 17, endPoint x: 446, endPoint y: 20, distance: 5.8
click at [450, 17] on button "Search" at bounding box center [439, 17] width 36 height 20
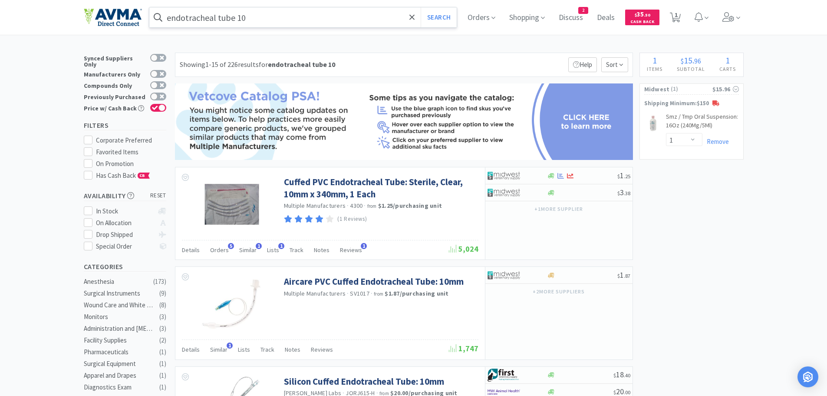
click at [254, 18] on input "endotracheal tube 10" at bounding box center [303, 17] width 308 height 20
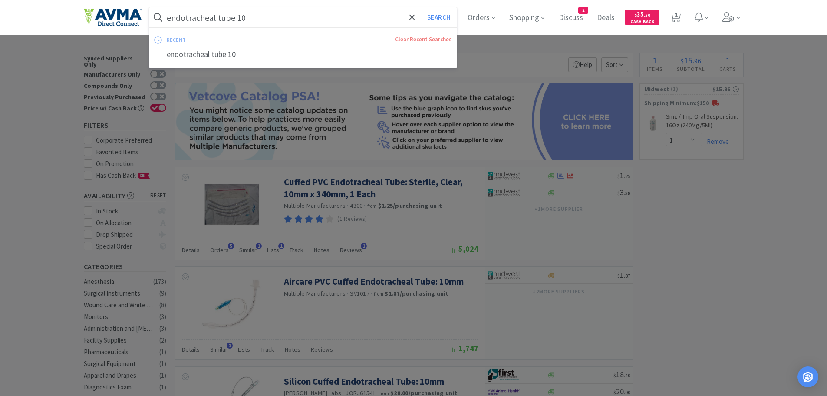
click at [253, 17] on input "endotracheal tube 10" at bounding box center [303, 17] width 308 height 20
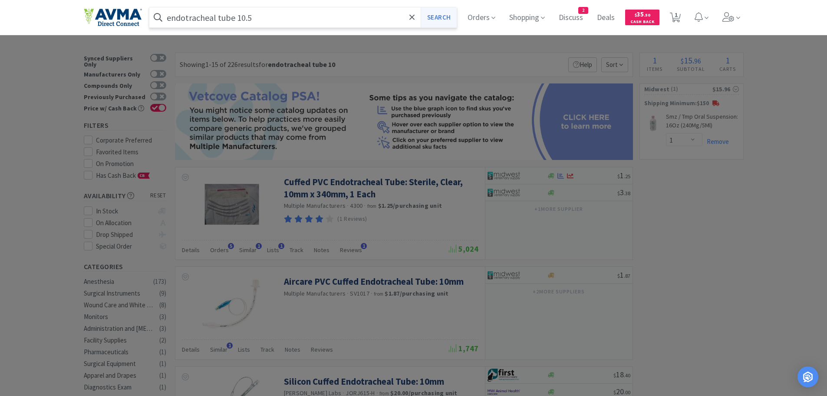
type input "endotracheal tube 10.5"
click at [446, 17] on button "Search" at bounding box center [439, 17] width 36 height 20
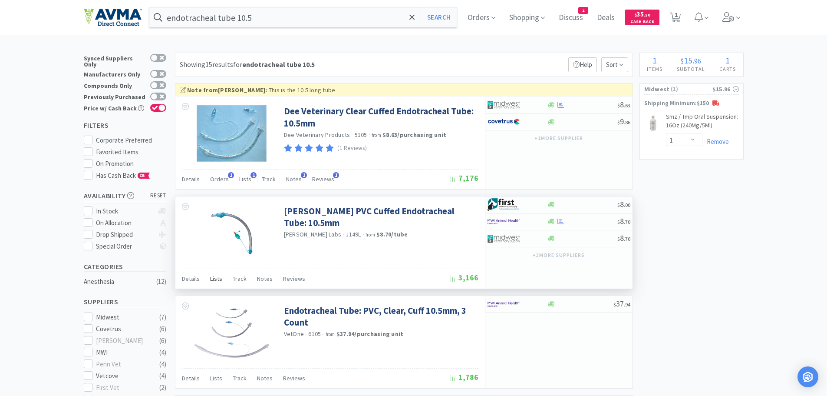
click at [215, 278] on span "Lists" at bounding box center [216, 279] width 12 height 8
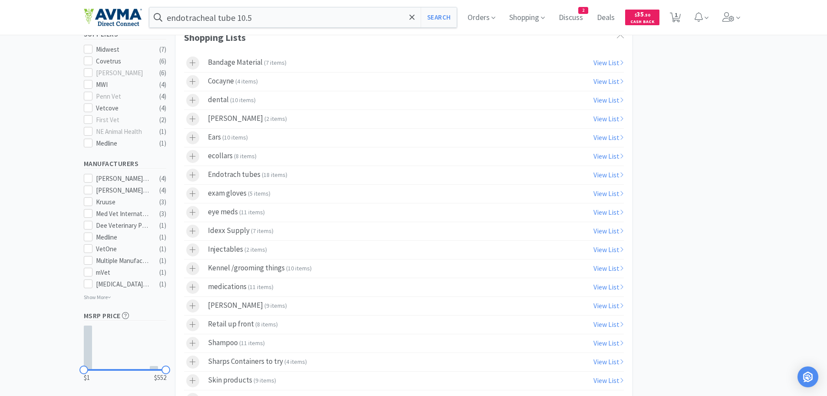
scroll to position [278, 0]
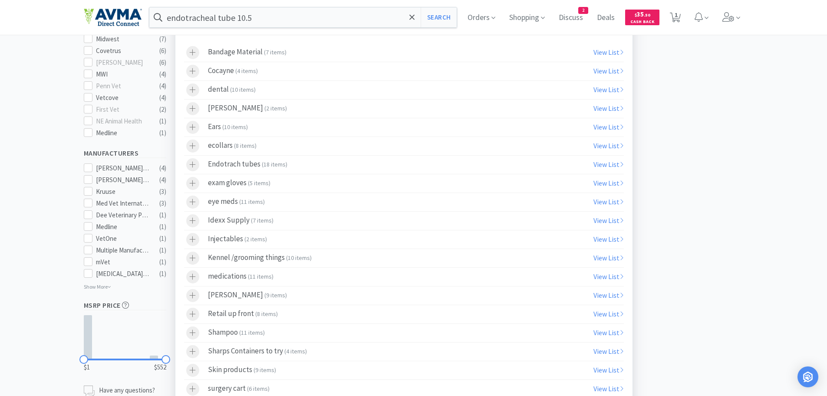
click at [295, 163] on label "Endotrach tubes ( 18 items )" at bounding box center [404, 165] width 440 height 18
click at [611, 162] on link "View List" at bounding box center [609, 164] width 30 height 9
select select "1"
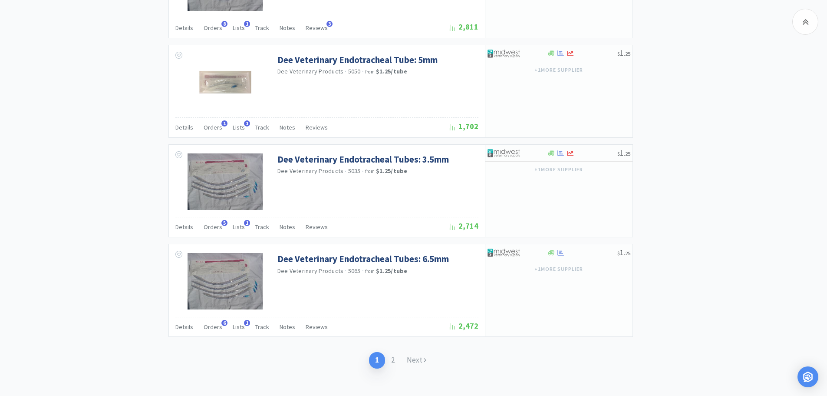
scroll to position [1267, 0]
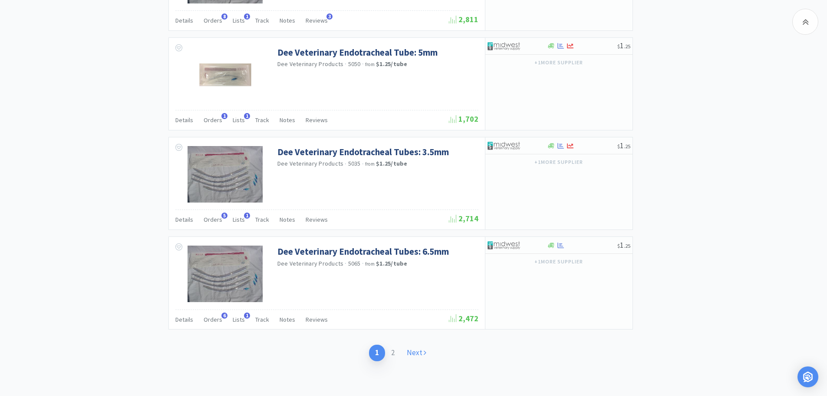
click at [414, 353] on link "Next" at bounding box center [417, 352] width 32 height 16
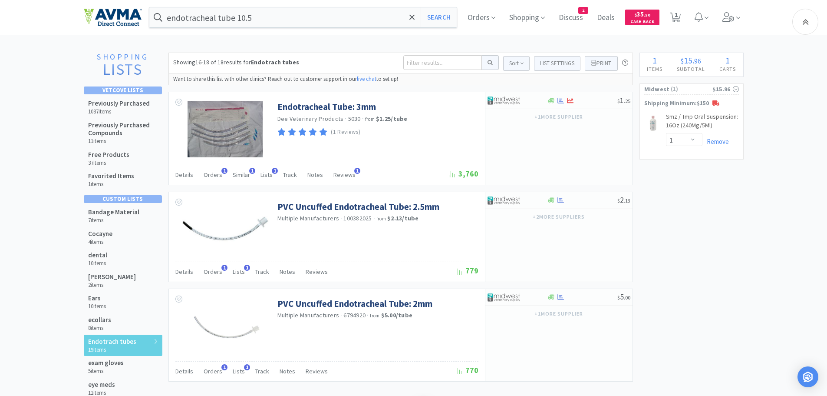
scroll to position [242, 0]
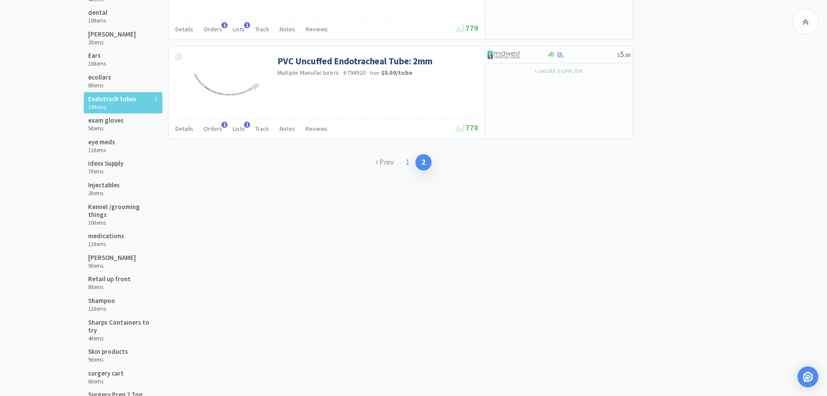
click at [410, 162] on link "1" at bounding box center [408, 162] width 16 height 16
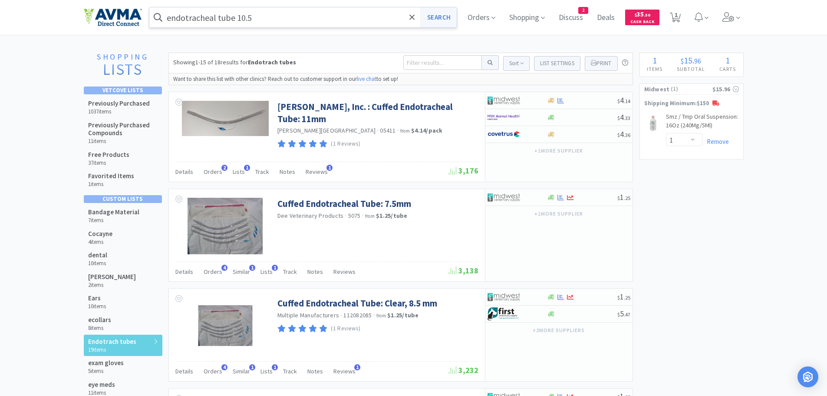
click at [447, 19] on button "Search" at bounding box center [439, 17] width 36 height 20
select select "1"
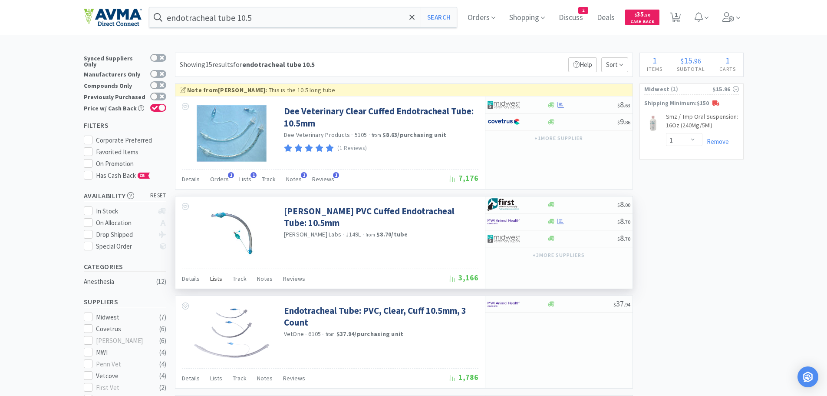
click at [216, 279] on span "Lists" at bounding box center [216, 279] width 12 height 8
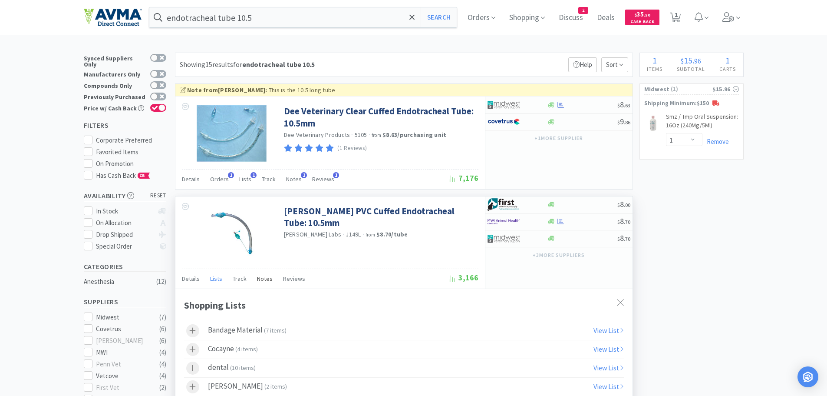
click at [262, 280] on span "Notes" at bounding box center [265, 279] width 16 height 8
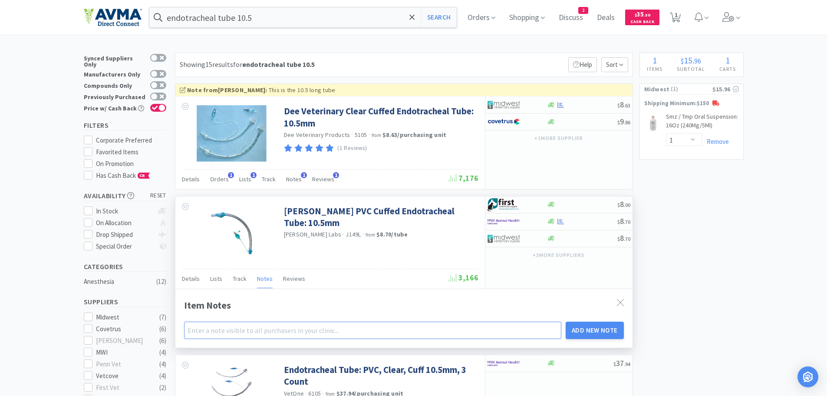
click at [217, 334] on input "text" at bounding box center [373, 329] width 378 height 17
type input "regular size"
click at [597, 331] on button "Add New Note" at bounding box center [595, 329] width 58 height 17
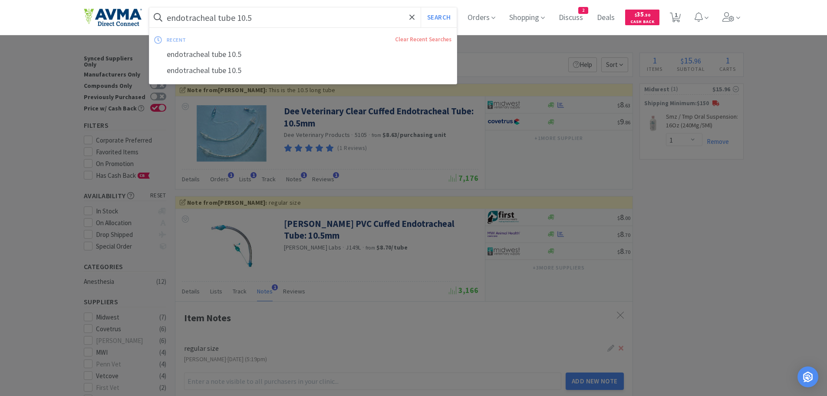
click at [276, 19] on input "endotracheal tube 10.5" at bounding box center [303, 17] width 308 height 20
click at [275, 18] on input "endotracheal tube 10.5" at bounding box center [303, 17] width 308 height 20
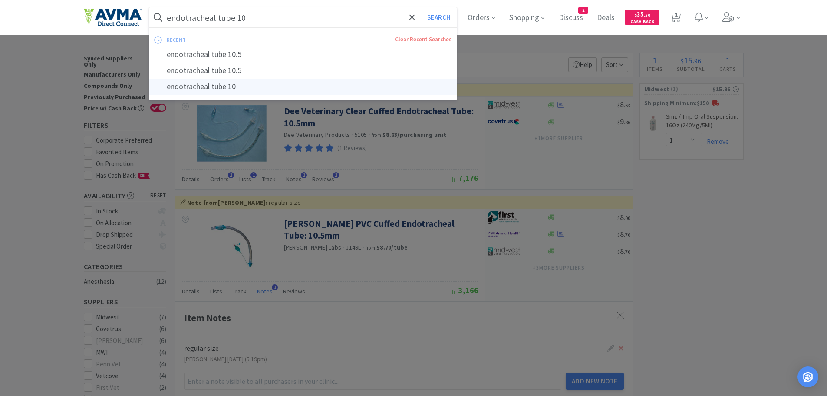
click at [225, 87] on div "endotracheal tube 10" at bounding box center [303, 87] width 308 height 16
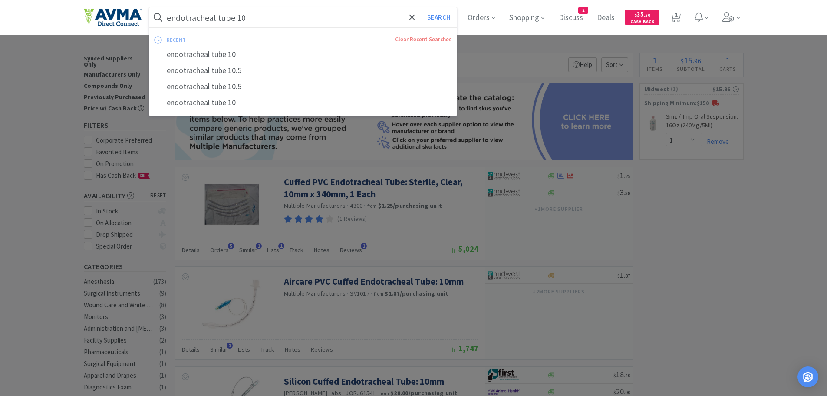
click at [170, 18] on input "endotracheal tube 10" at bounding box center [303, 17] width 308 height 20
click at [167, 18] on span at bounding box center [157, 17] width 17 height 14
click at [170, 18] on input "endotracheal tube 10" at bounding box center [303, 17] width 308 height 20
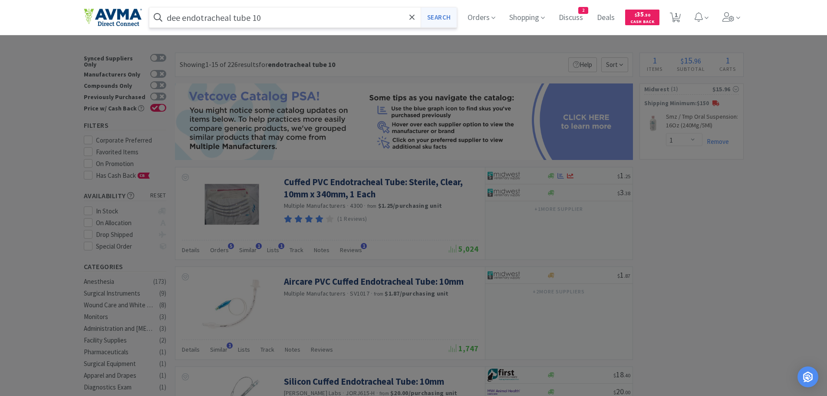
type input "dee endotracheal tube 10"
click at [436, 20] on button "Search" at bounding box center [439, 17] width 36 height 20
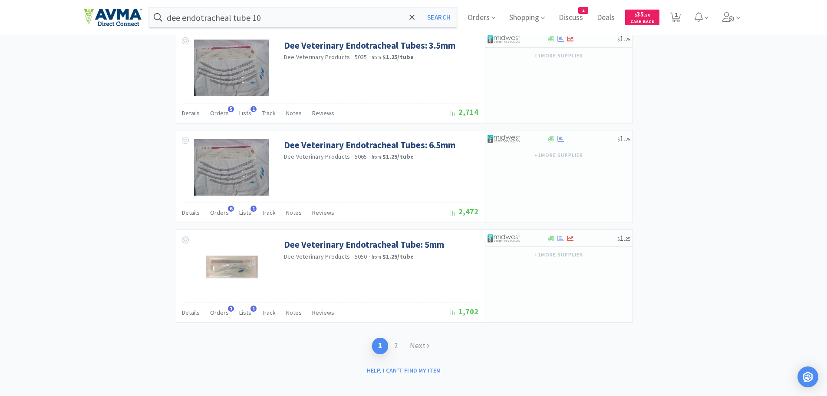
scroll to position [1352, 0]
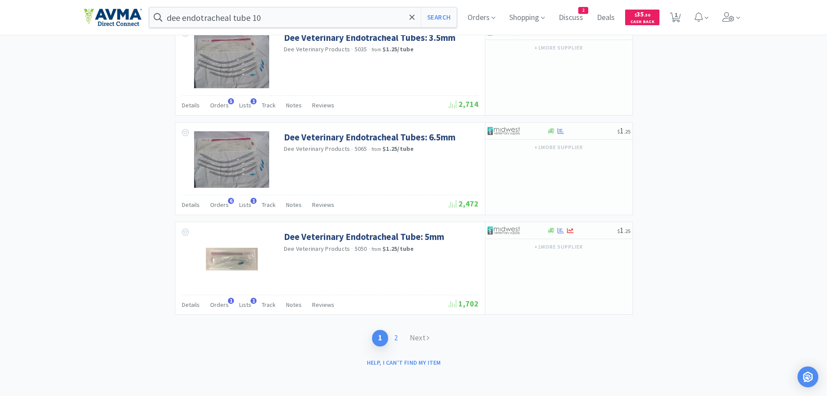
click at [397, 339] on link "2" at bounding box center [396, 338] width 16 height 16
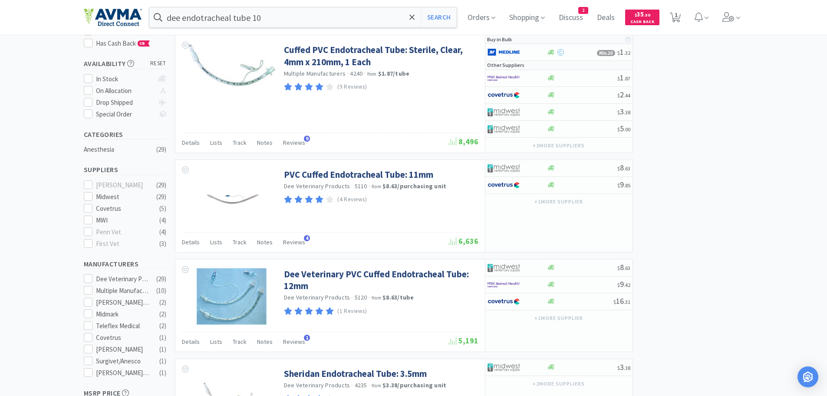
scroll to position [129, 0]
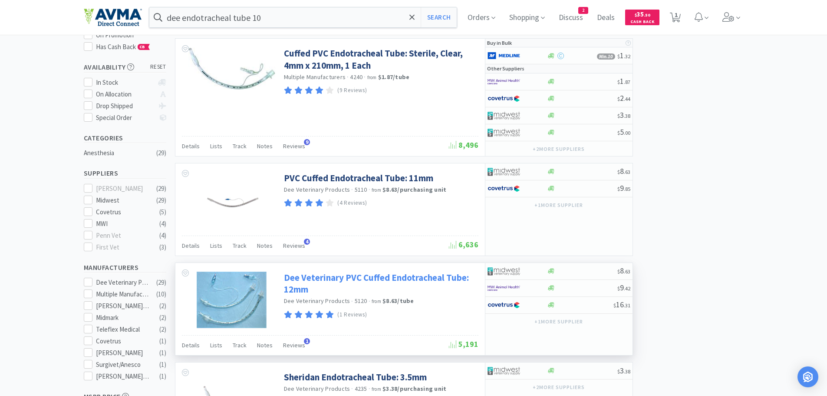
click at [372, 281] on link "Dee Veterinary PVC Cuffed Endotracheal Tube: 12mm" at bounding box center [380, 283] width 192 height 24
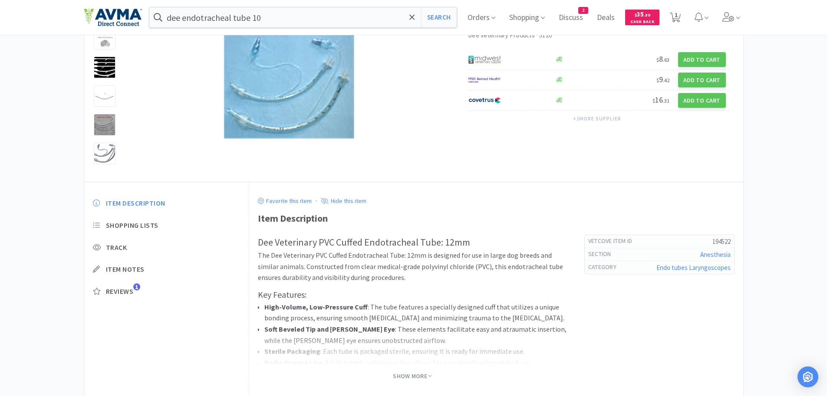
scroll to position [94, 0]
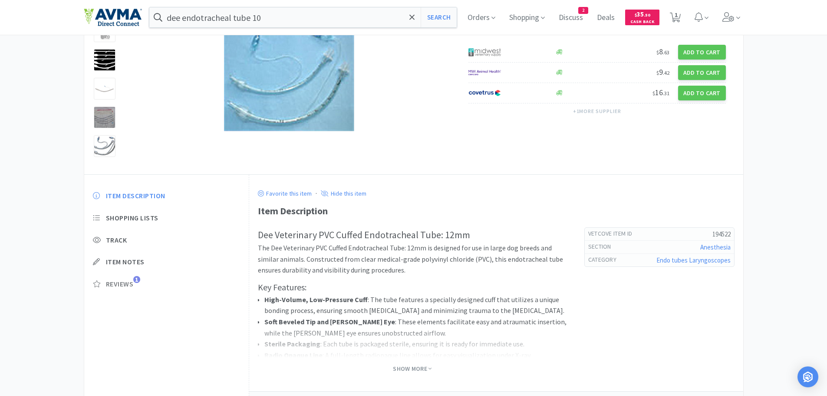
click at [119, 284] on span "Reviews" at bounding box center [120, 283] width 28 height 9
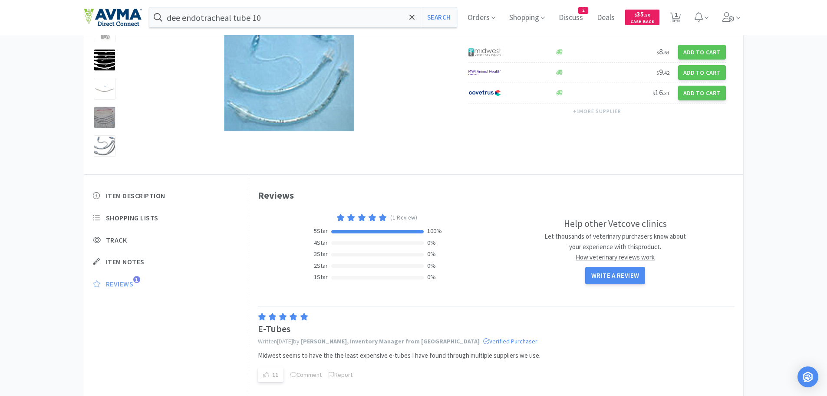
click at [119, 284] on span "Reviews" at bounding box center [120, 283] width 28 height 9
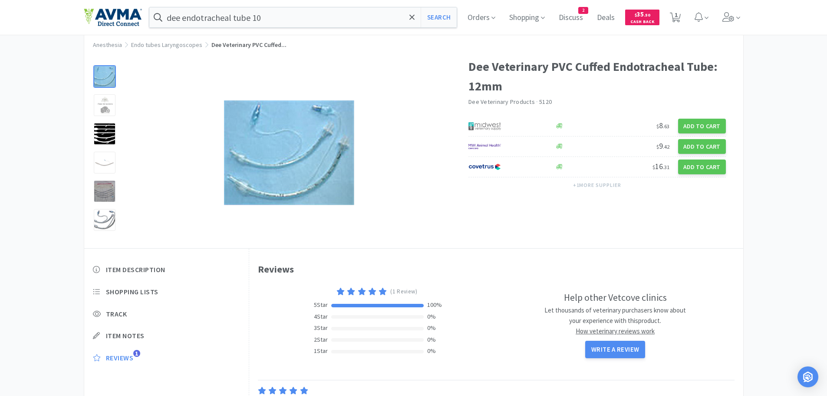
scroll to position [0, 0]
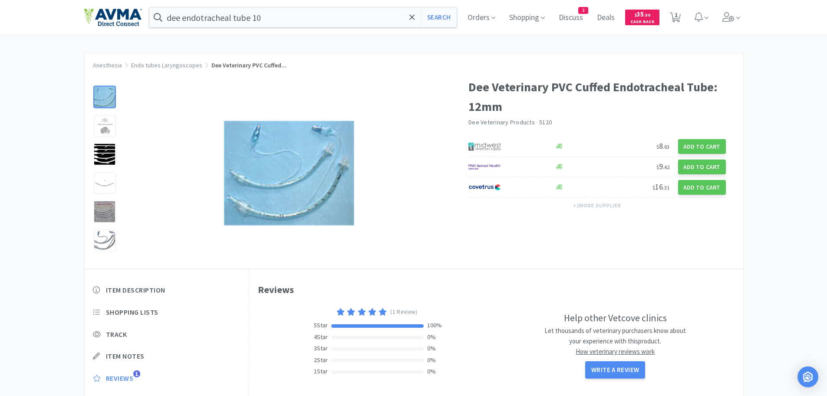
select select "1"
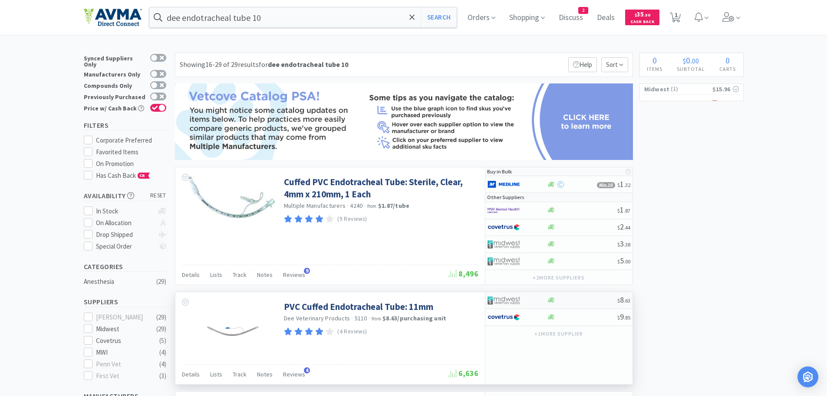
scroll to position [129, 0]
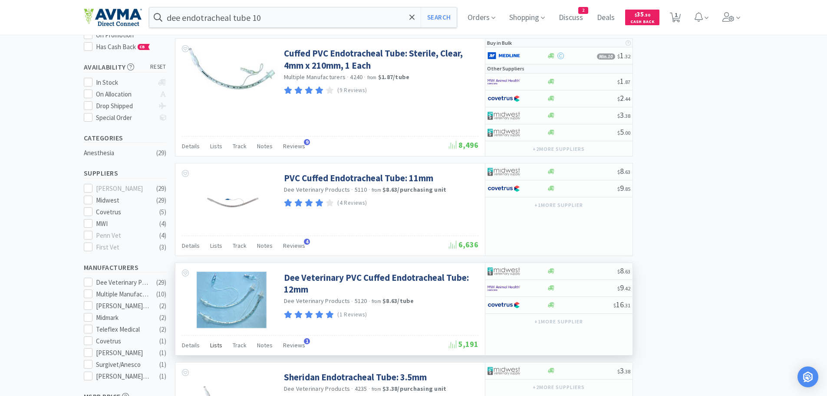
click at [215, 347] on span "Lists" at bounding box center [216, 345] width 12 height 8
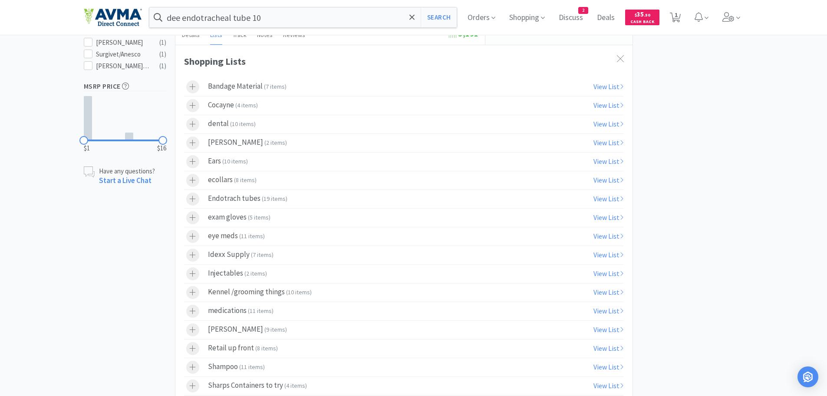
scroll to position [457, 0]
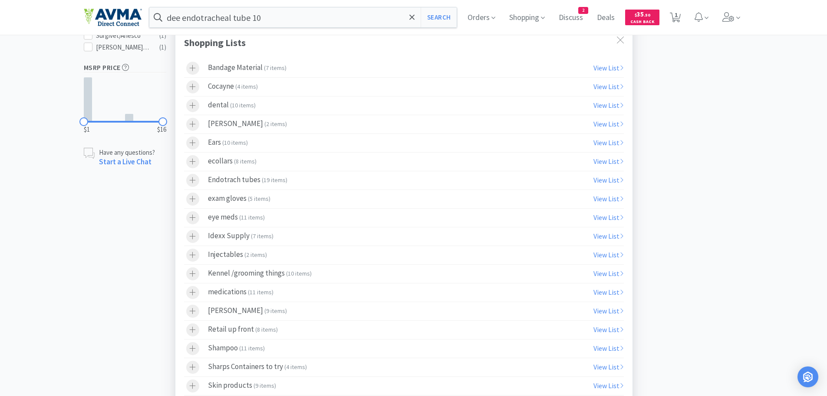
click at [290, 184] on label "Endotrach tubes ( 19 items )" at bounding box center [404, 180] width 440 height 18
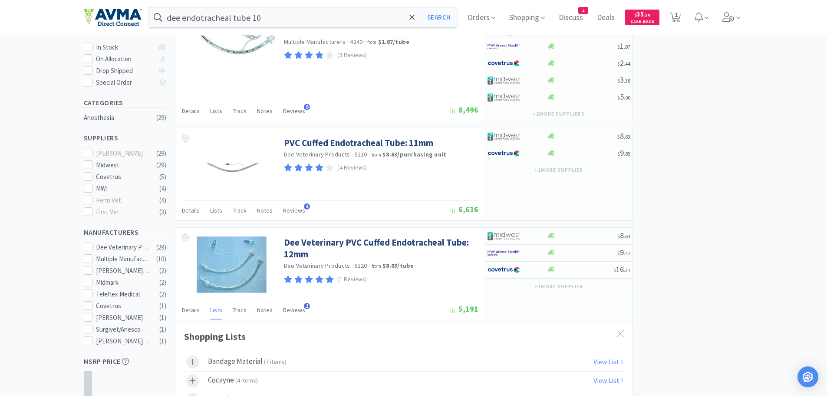
scroll to position [0, 0]
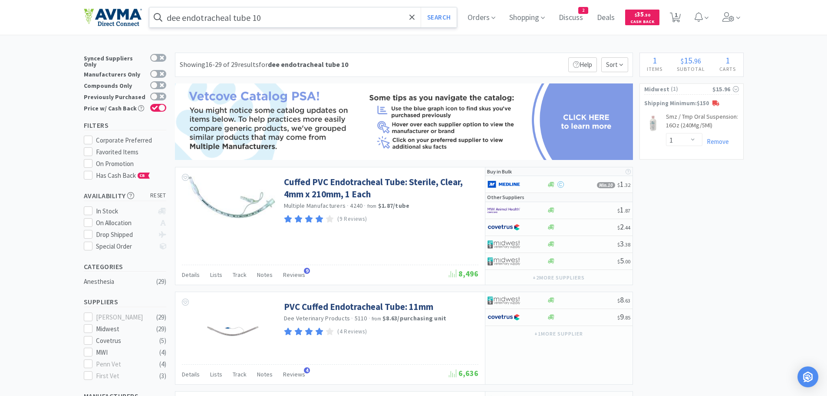
click at [311, 21] on input "dee endotracheal tube 10" at bounding box center [303, 17] width 308 height 20
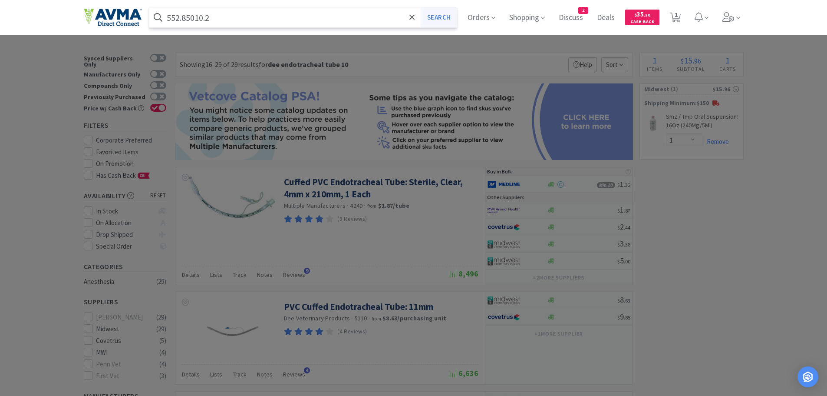
type input "552.85010.2"
click at [445, 18] on button "Search" at bounding box center [439, 17] width 36 height 20
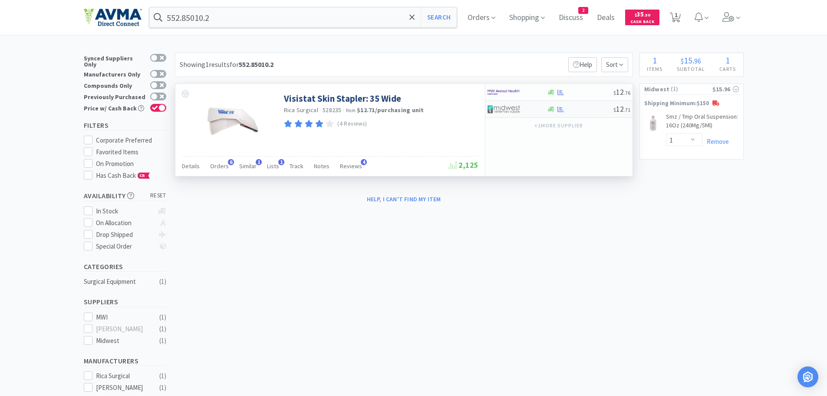
click at [527, 111] on div at bounding box center [512, 109] width 48 height 15
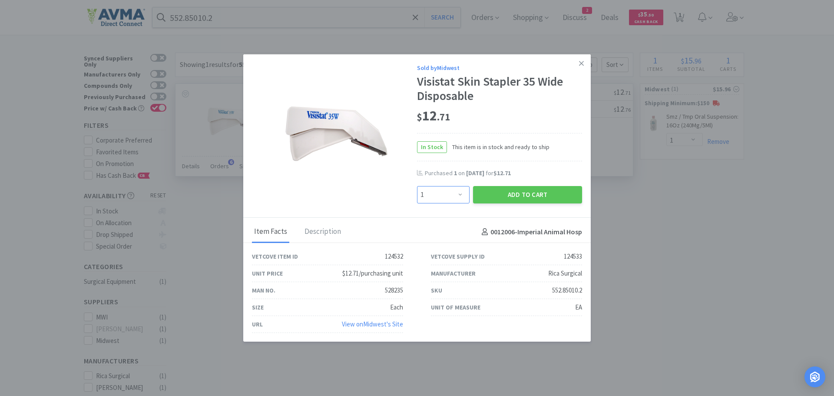
click at [460, 194] on select "Enter Quantity 1 2 3 4 5 6 7 8 9 10 11 12 13 14 15 16 17 18 19 20 Enter Quantity" at bounding box center [443, 194] width 53 height 17
select select "5"
click at [417, 186] on select "Enter Quantity 1 2 3 4 5 6 7 8 9 10 11 12 13 14 15 16 17 18 19 20 Enter Quantity" at bounding box center [443, 194] width 53 height 17
click at [527, 194] on button "Add to Cart" at bounding box center [527, 194] width 109 height 17
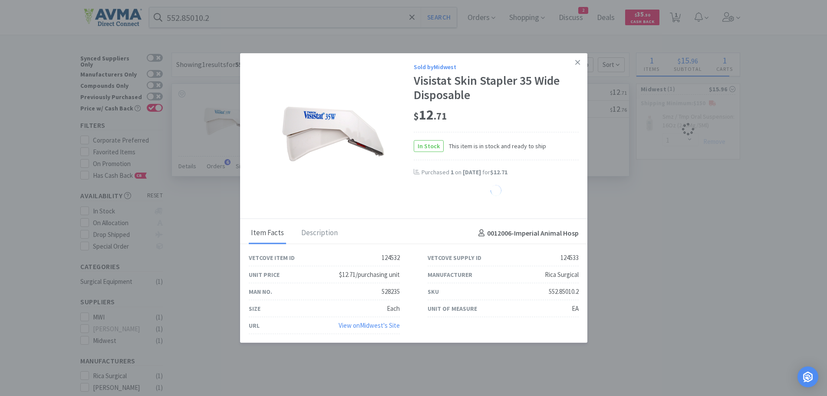
select select "5"
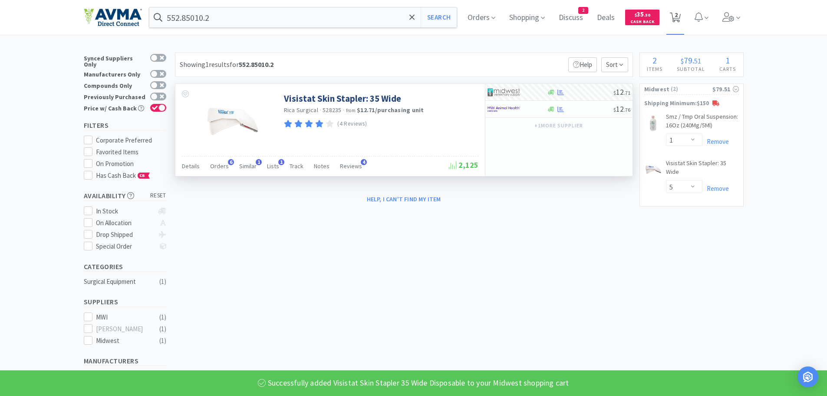
click at [678, 20] on span "2" at bounding box center [676, 14] width 3 height 35
select select "1"
select select "5"
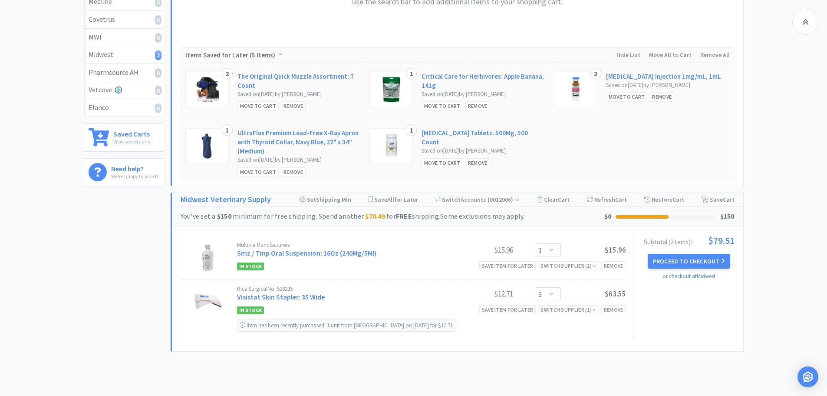
scroll to position [236, 0]
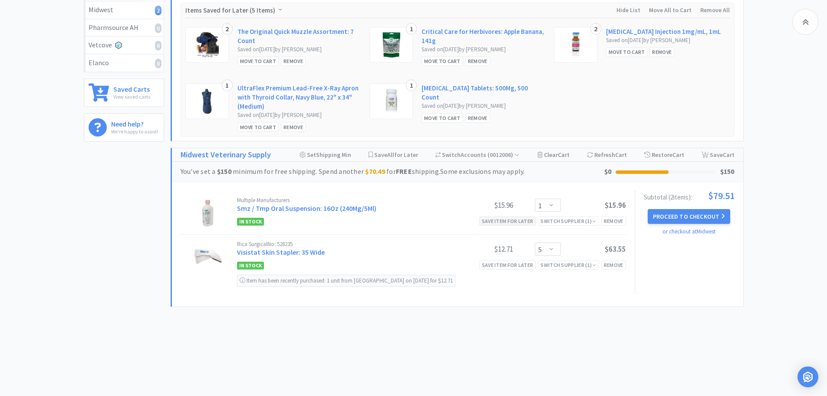
click at [511, 222] on div "Save item for later" at bounding box center [508, 220] width 57 height 9
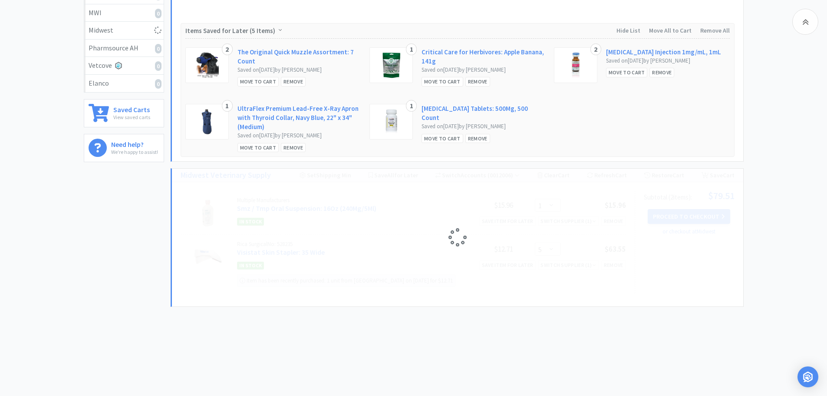
select select "5"
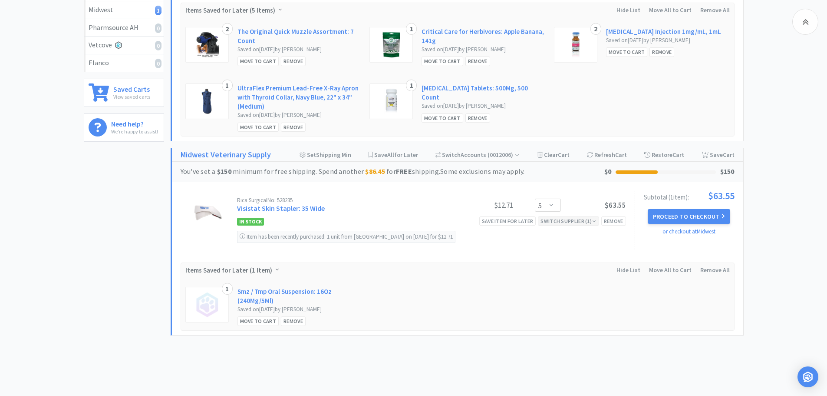
click at [562, 219] on div "Switch Supplier ( 1 )" at bounding box center [569, 221] width 56 height 8
click at [538, 234] on div "In Stock" at bounding box center [531, 234] width 64 height 13
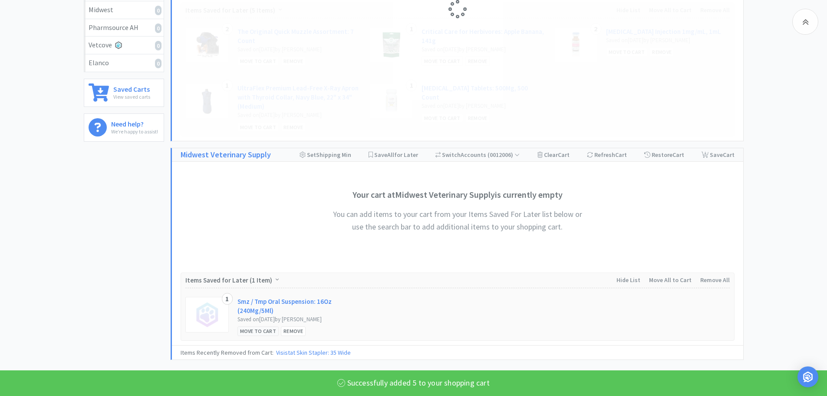
select select "5"
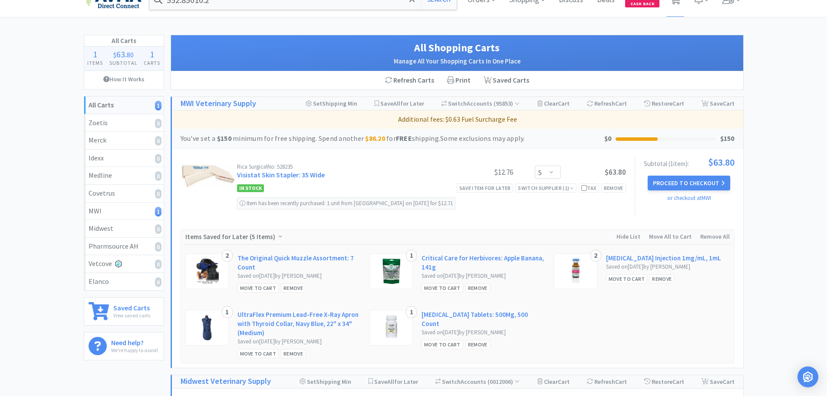
scroll to position [15, 0]
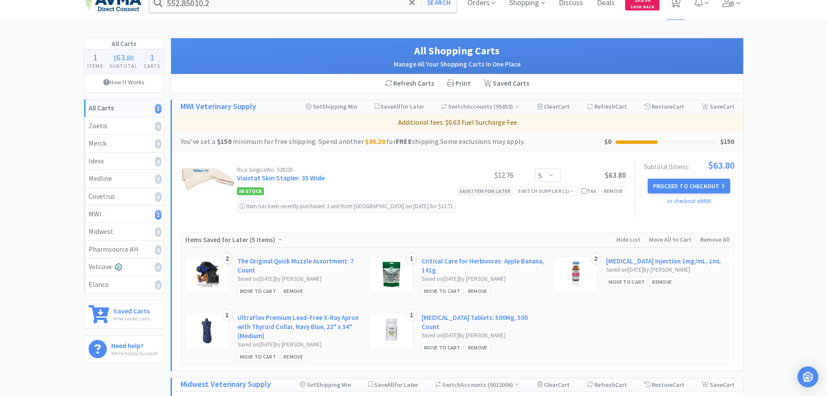
click at [493, 192] on div "Save item for later" at bounding box center [485, 190] width 57 height 9
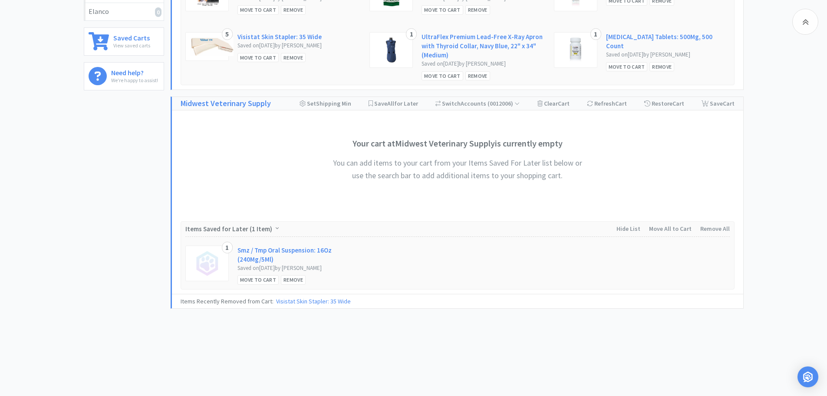
scroll to position [0, 0]
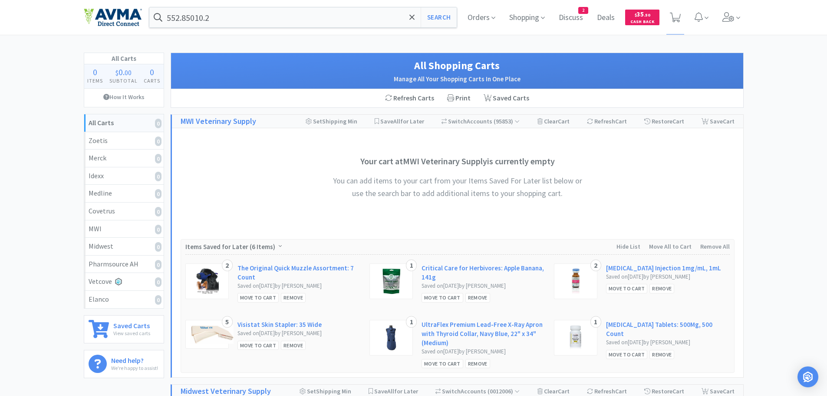
drag, startPoint x: 663, startPoint y: 162, endPoint x: 557, endPoint y: 107, distance: 119.5
click at [660, 159] on div "Your cart at MWI Veterinary Supply is currently empty You can add items to your…" at bounding box center [458, 183] width 572 height 111
